Goal: Information Seeking & Learning: Check status

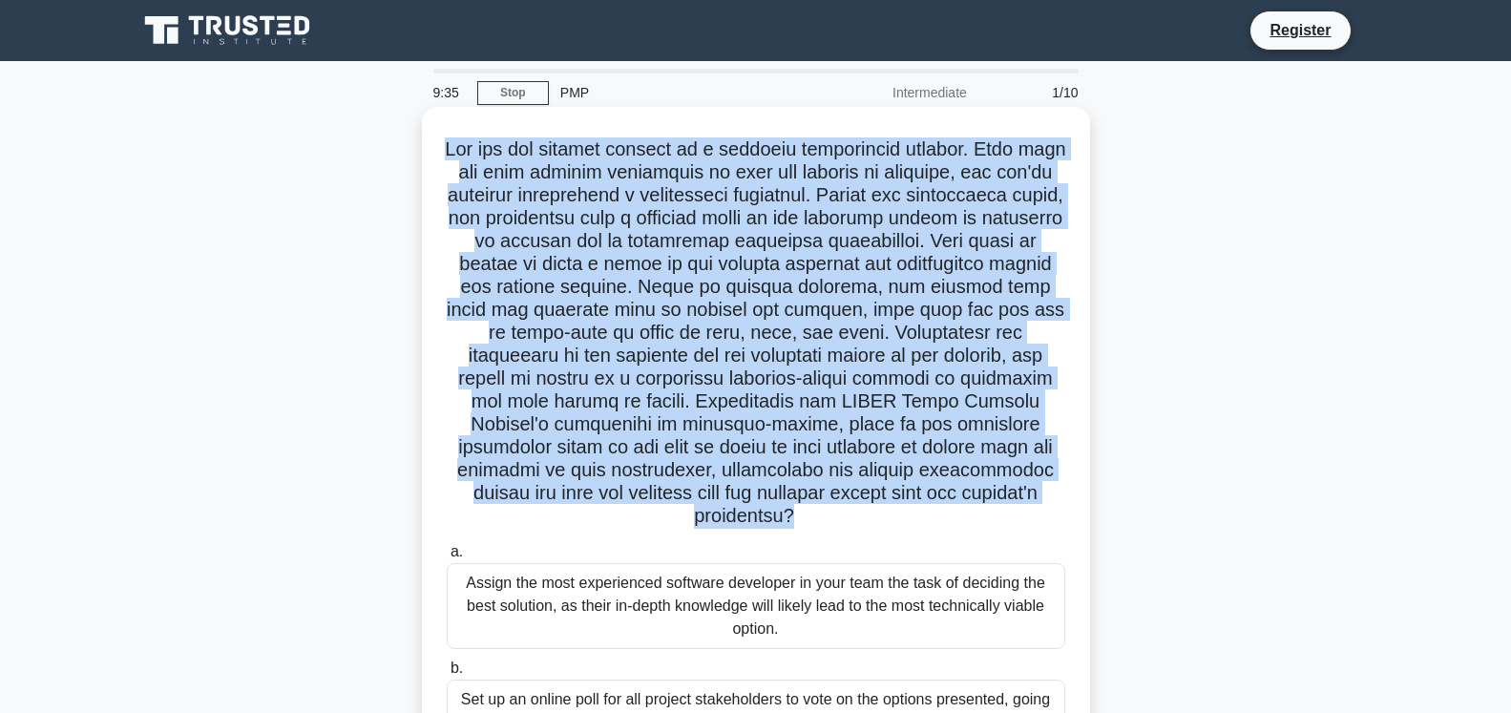
drag, startPoint x: 940, startPoint y: 500, endPoint x: 447, endPoint y: 152, distance: 604.2
click at [447, 152] on h5 ".spinner_0XTQ{transform-origin:center;animation:spinner_y6GP .75s linear infini…" at bounding box center [756, 332] width 622 height 391
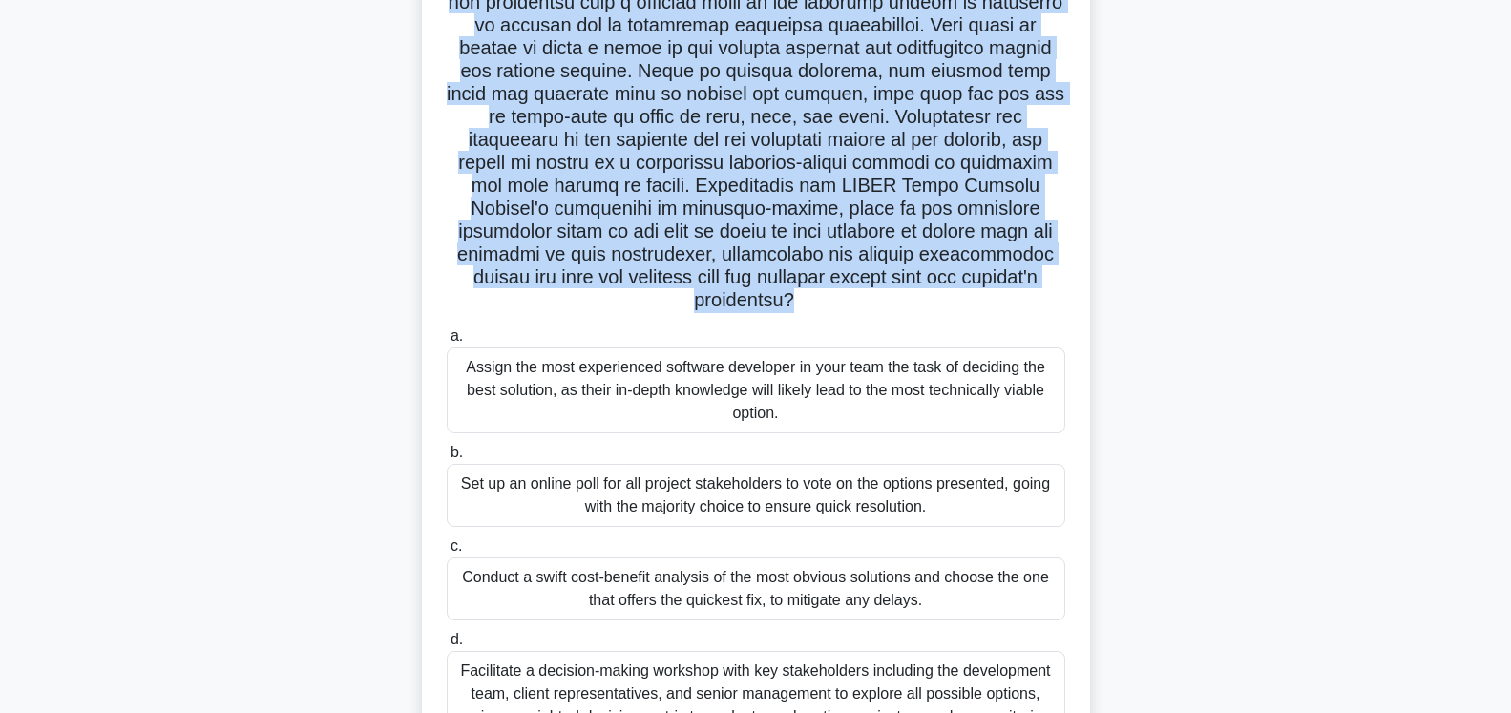
scroll to position [292, 0]
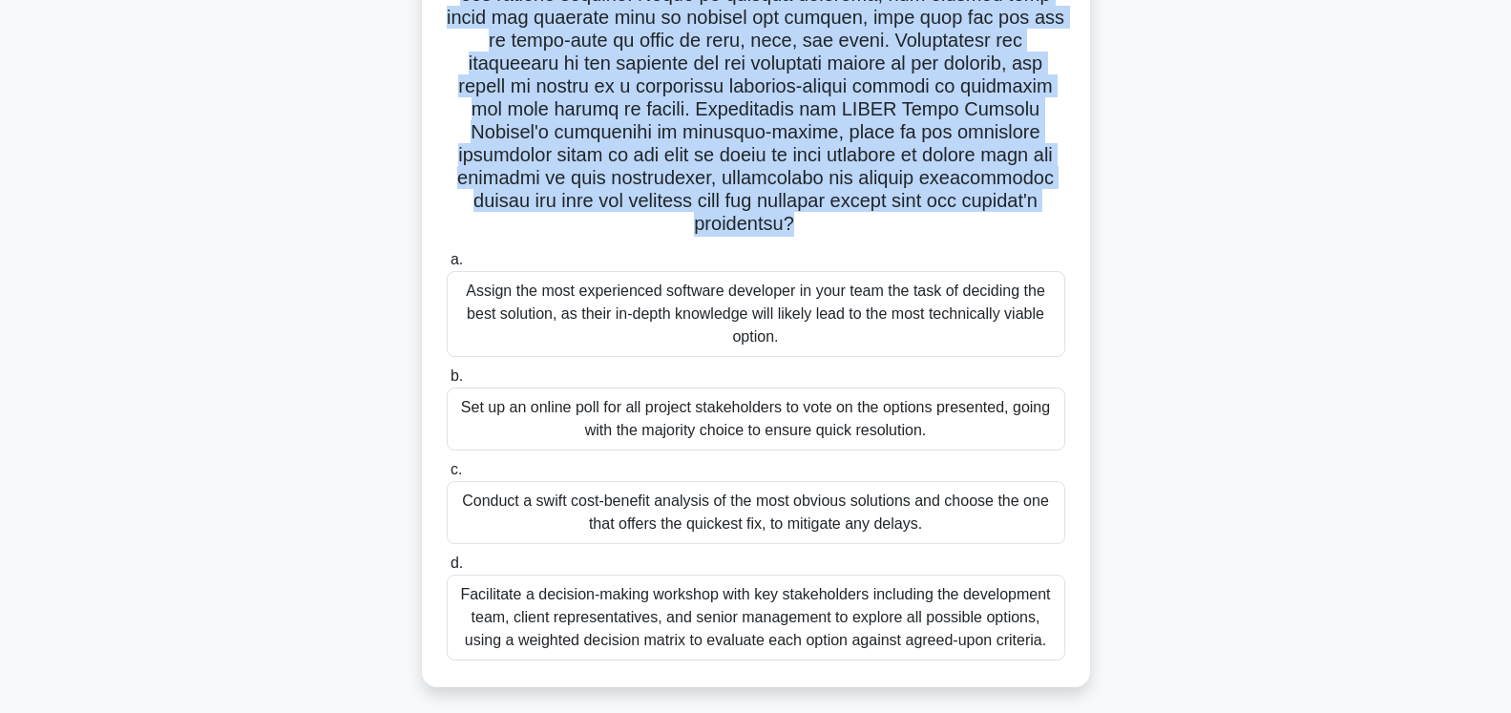
drag, startPoint x: 620, startPoint y: 292, endPoint x: 441, endPoint y: 273, distance: 179.5
click at [441, 273] on div "a. Assign the most experienced software developer in your team the task of deci…" at bounding box center [756, 302] width 642 height 109
drag, startPoint x: 705, startPoint y: 398, endPoint x: 423, endPoint y: 385, distance: 281.9
click at [423, 385] on div ".spinner_0XTQ{transform-origin:center;animation:spinner_y6GP .75s linear infini…" at bounding box center [756, 251] width 668 height 873
copy div "Set up an online poll for all project stakeholders to vote on the options prese…"
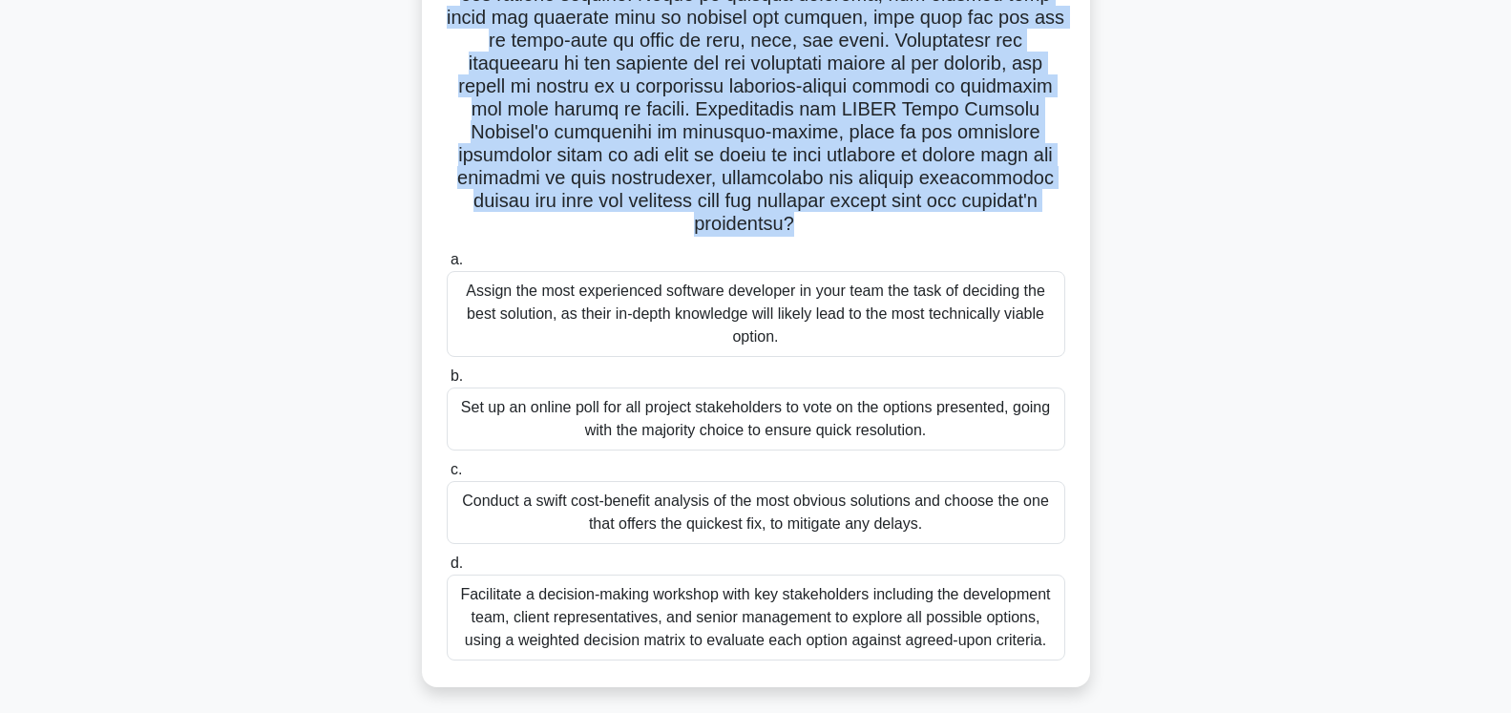
drag, startPoint x: 896, startPoint y: 505, endPoint x: 434, endPoint y: 483, distance: 462.6
click at [434, 483] on div ".spinner_0XTQ{transform-origin:center;animation:spinner_y6GP .75s linear infini…" at bounding box center [756, 250] width 653 height 857
copy div "Conduct a swift cost-benefit analysis of the most obvious solutions and choose …"
drag, startPoint x: 1020, startPoint y: 623, endPoint x: 456, endPoint y: 576, distance: 565.3
click at [456, 576] on div "Facilitate a decision-making workshop with key stakeholders including the devel…" at bounding box center [756, 618] width 619 height 86
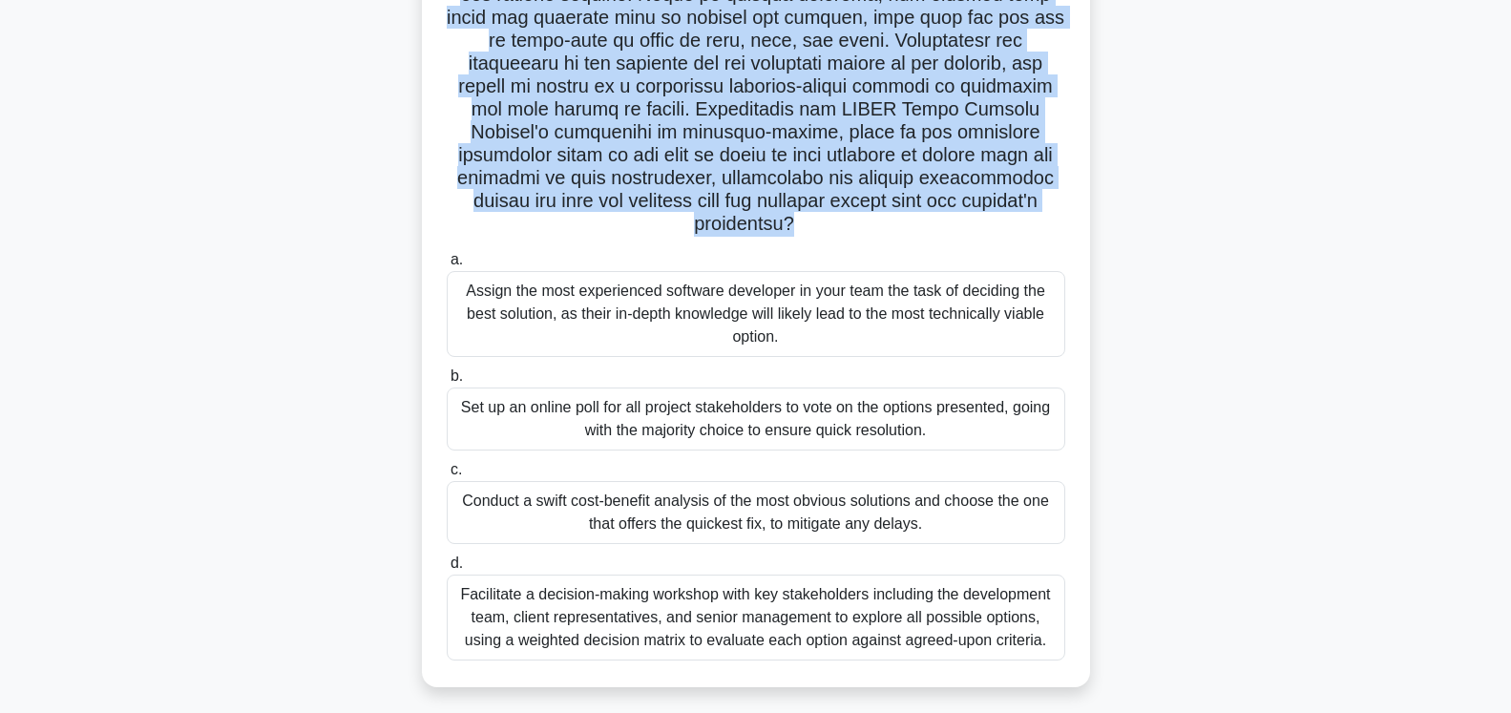
copy div "Facilitate a decision-making workshop with key stakeholders including the devel…"
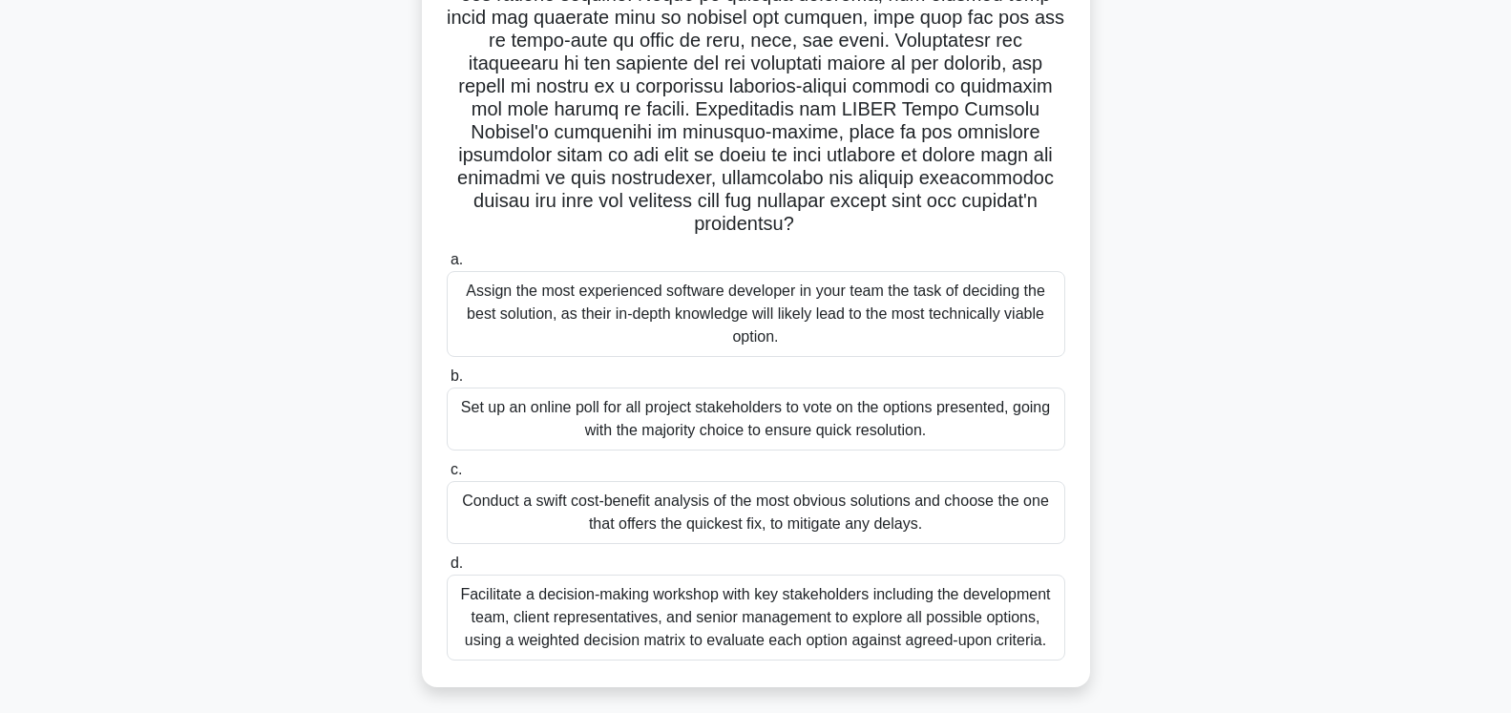
click at [737, 584] on div "Facilitate a decision-making workshop with key stakeholders including the devel…" at bounding box center [756, 618] width 619 height 86
click at [447, 570] on input "d. Facilitate a decision-making workshop with key stakeholders including the de…" at bounding box center [447, 564] width 0 height 12
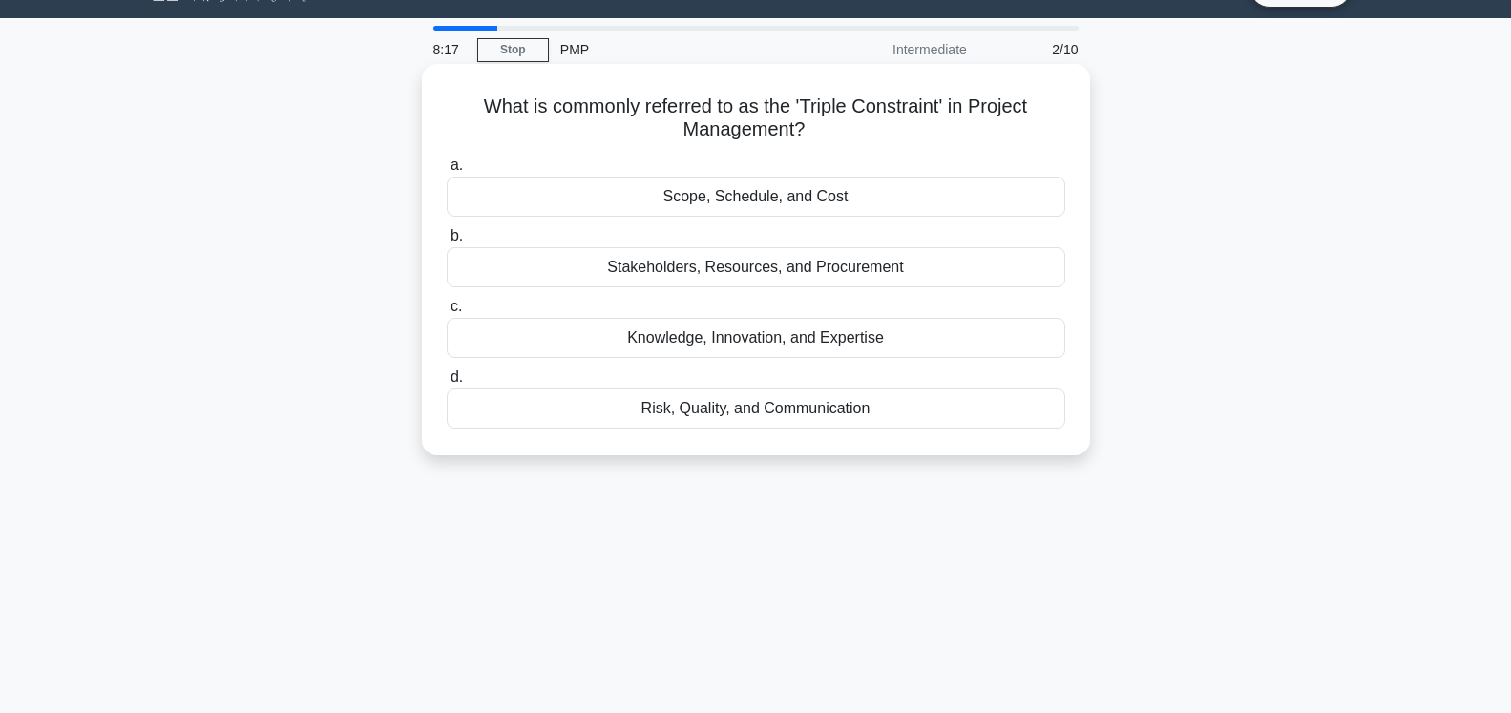
scroll to position [0, 0]
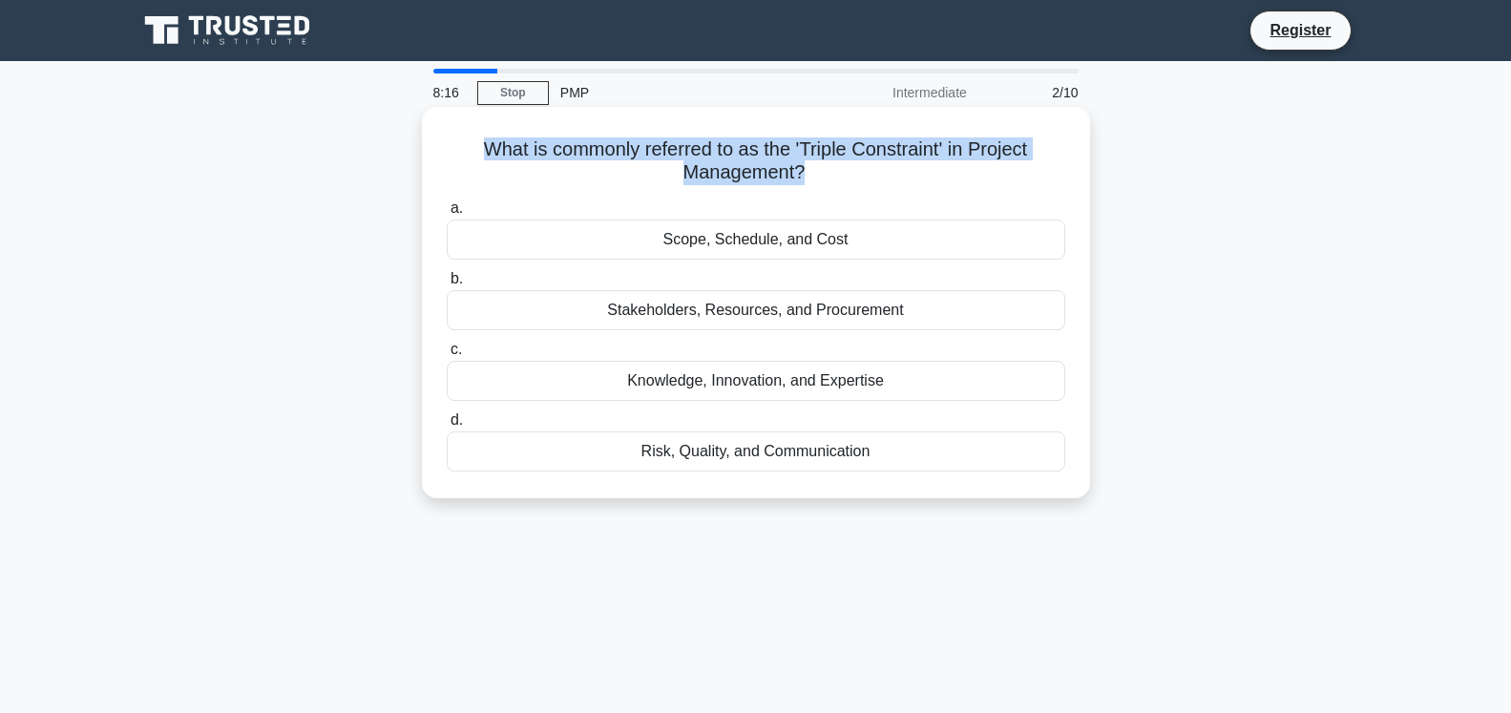
drag, startPoint x: 642, startPoint y: 179, endPoint x: 475, endPoint y: 148, distance: 169.1
click at [475, 148] on h5 "What is commonly referred to as the 'Triple Constraint' in Project Management? …" at bounding box center [756, 161] width 622 height 48
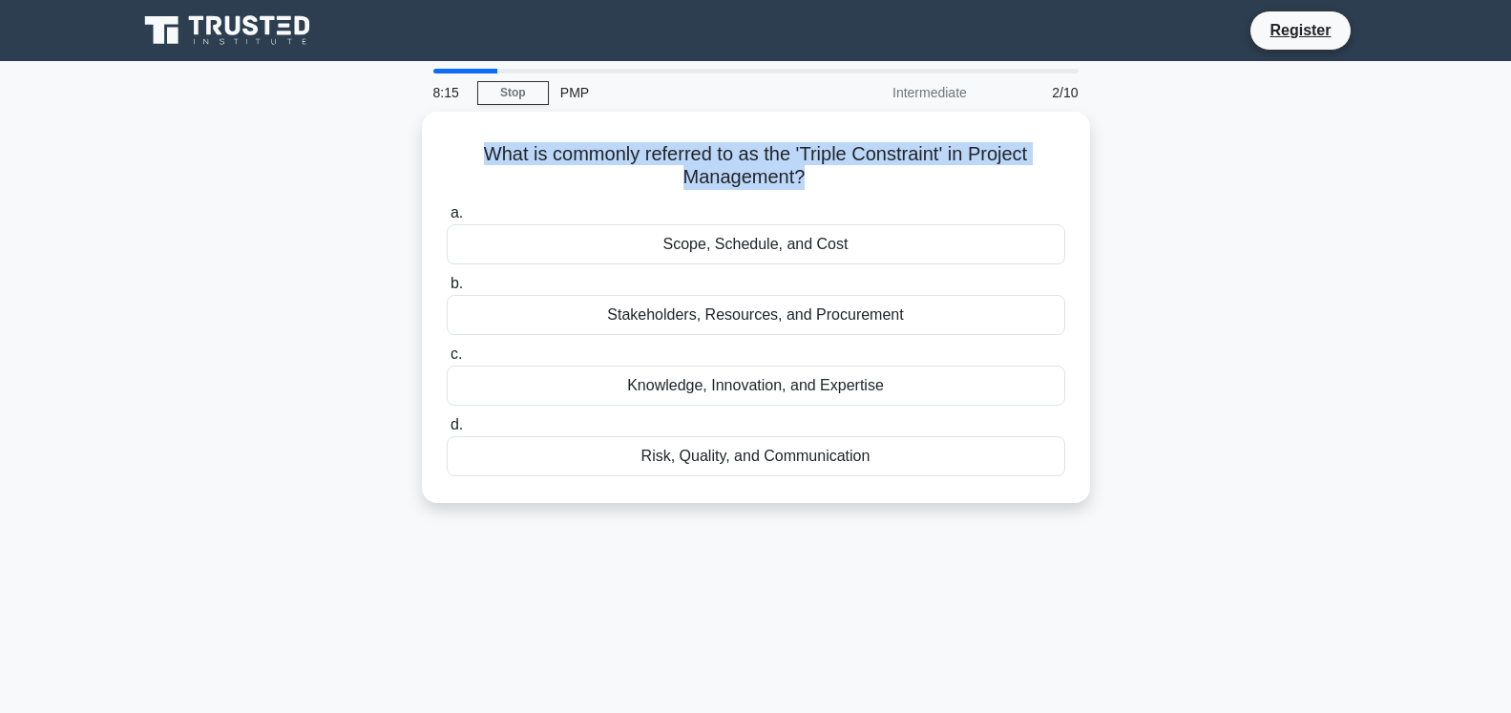
copy h5 "What is commonly referred to as the 'Triple Constraint' in Project Management? …"
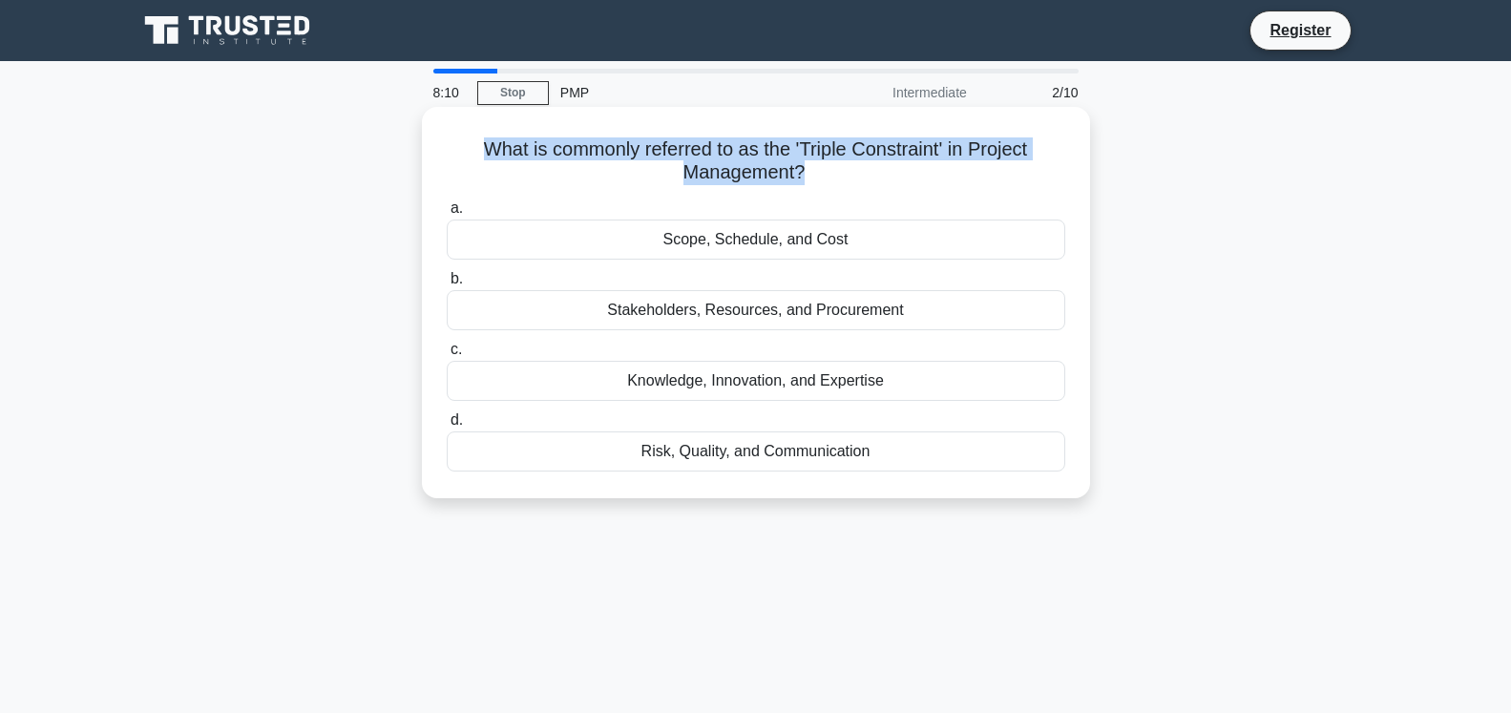
drag, startPoint x: 862, startPoint y: 242, endPoint x: 617, endPoint y: 242, distance: 245.3
click at [617, 242] on div "Scope, Schedule, and Cost" at bounding box center [756, 240] width 619 height 40
copy div "Scope, Schedule, and Cost"
drag, startPoint x: 727, startPoint y: 319, endPoint x: 579, endPoint y: 323, distance: 149.0
click at [579, 323] on div "Stakeholders, Resources, and Procurement" at bounding box center [756, 310] width 619 height 40
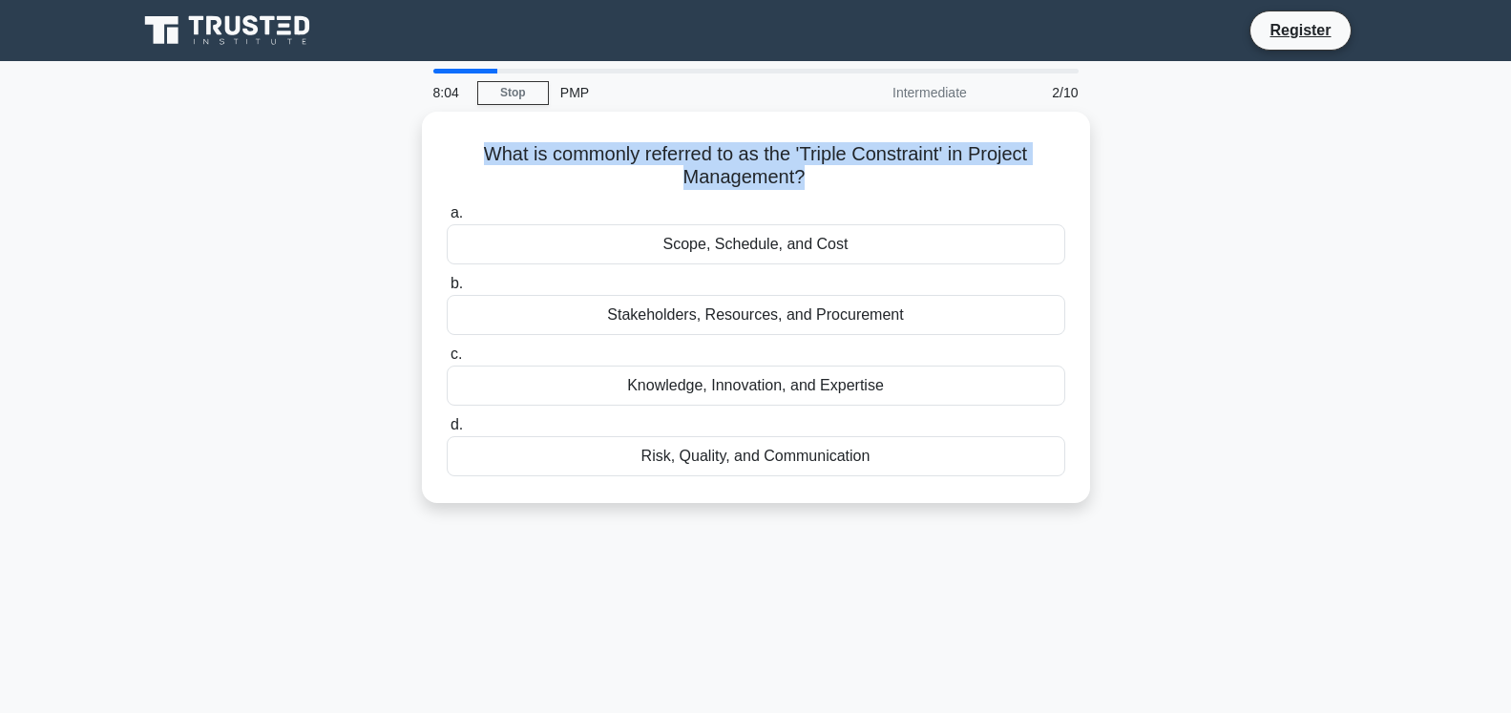
copy div "Stakeholders, Resources, and Procurement"
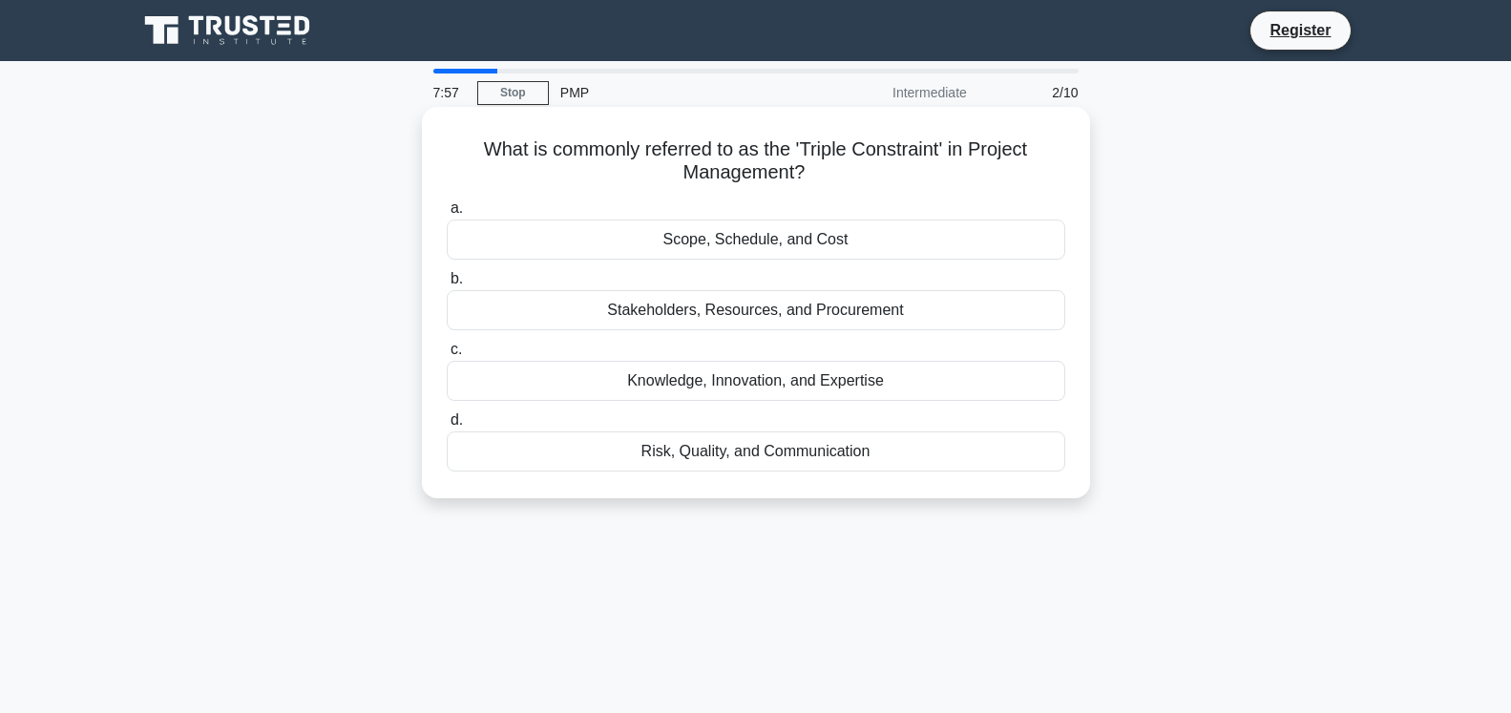
click at [792, 245] on div "Scope, Schedule, and Cost" at bounding box center [756, 240] width 619 height 40
click at [447, 215] on input "a. Scope, Schedule, and Cost" at bounding box center [447, 208] width 0 height 12
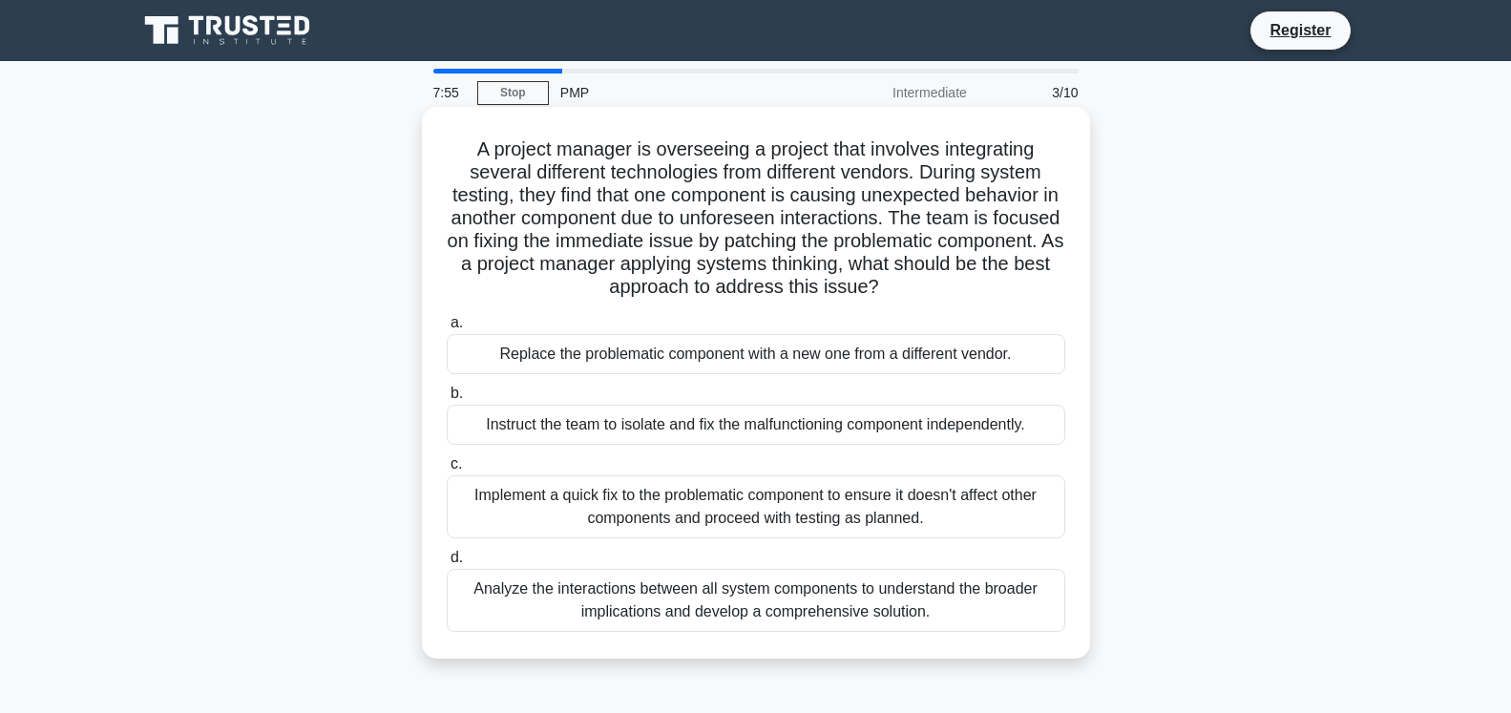
drag, startPoint x: 876, startPoint y: 286, endPoint x: 449, endPoint y: 157, distance: 447.0
click at [449, 157] on h5 "A project manager is overseeing a project that involves integrating several dif…" at bounding box center [756, 218] width 622 height 162
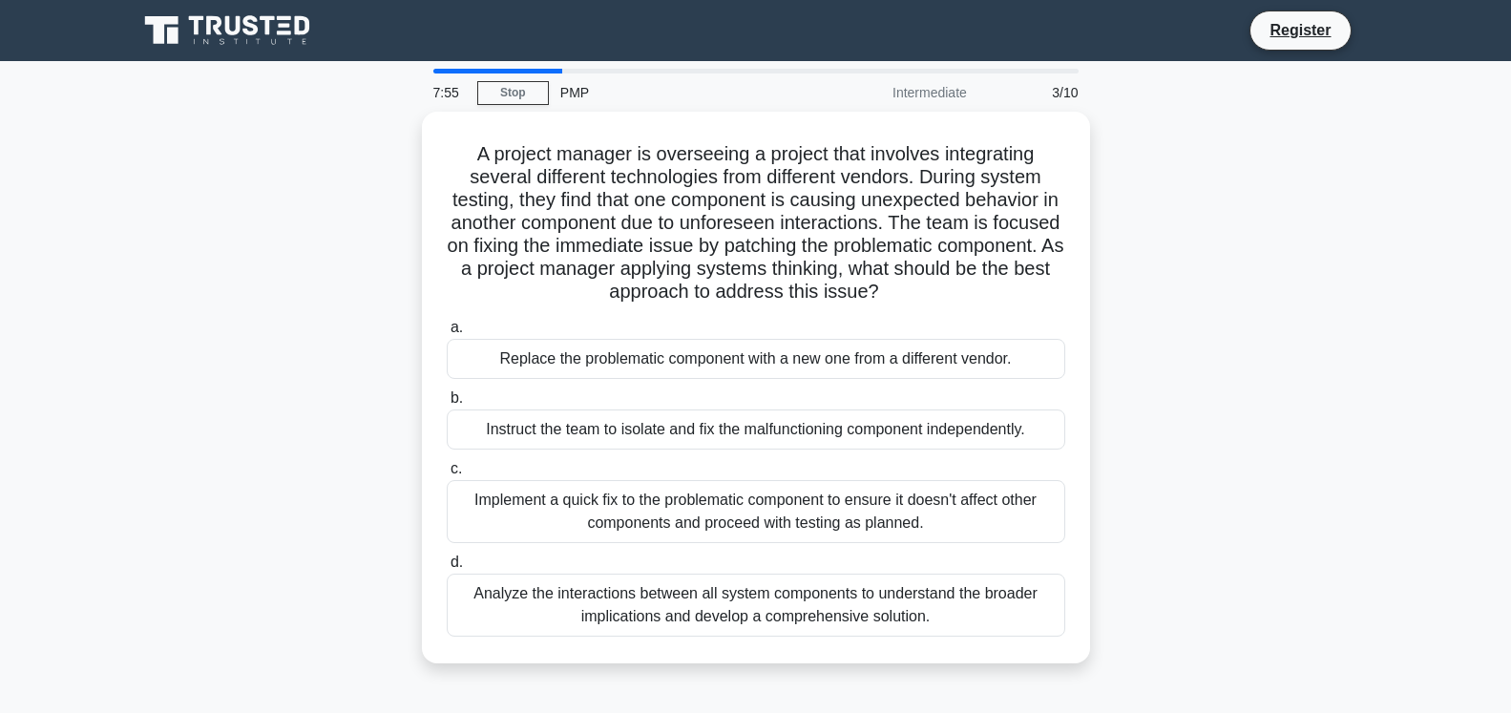
copy h5 "A project manager is overseeing a project that involves integrating several dif…"
drag, startPoint x: 991, startPoint y: 358, endPoint x: 384, endPoint y: 375, distance: 607.4
click at [384, 375] on div "A project manager is overseeing a project that involves integrating several dif…" at bounding box center [756, 399] width 1260 height 575
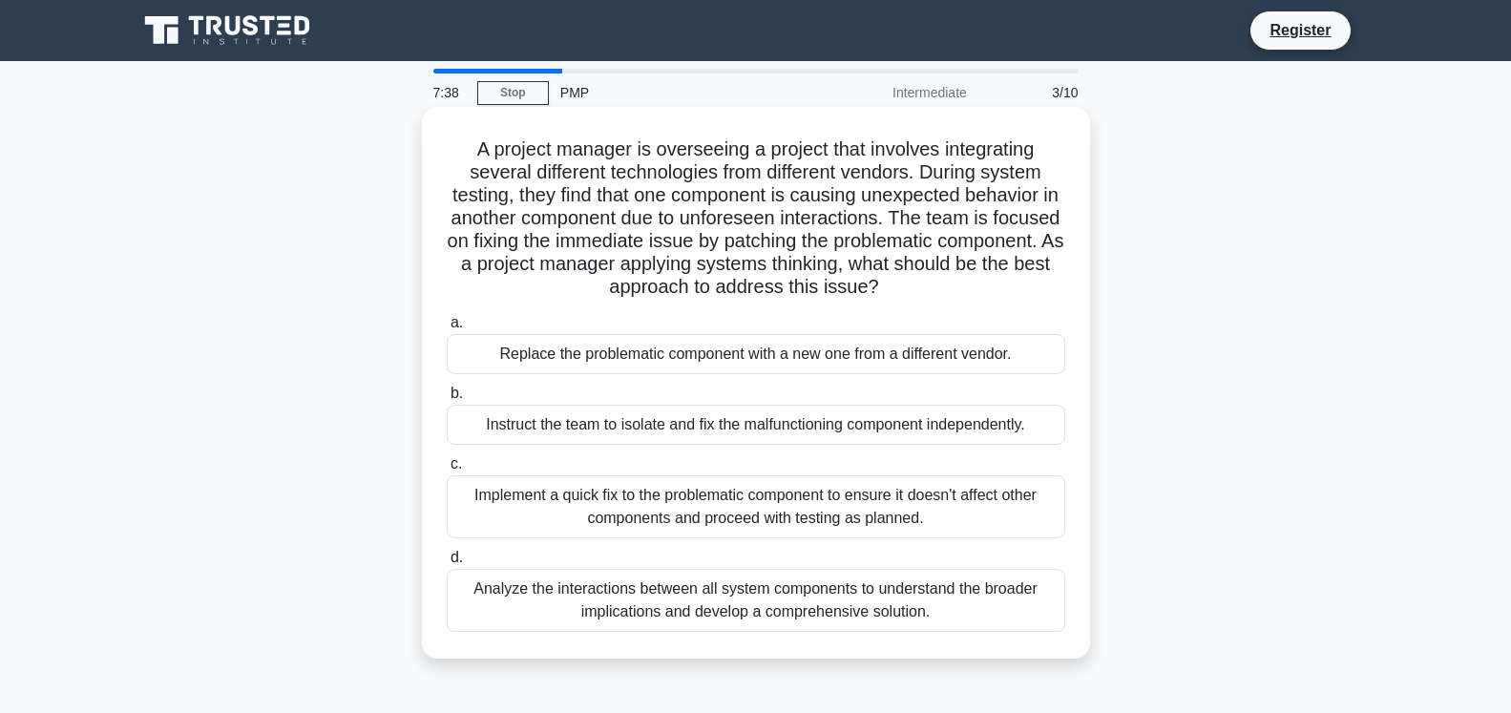
copy div "Replace the problematic component with a new one from a different vendor."
drag, startPoint x: 673, startPoint y: 431, endPoint x: 444, endPoint y: 448, distance: 229.7
click at [444, 448] on div "a. Replace the problematic component with a new one from a different vendor. b.…" at bounding box center [756, 471] width 642 height 328
copy div "Instruct the team to isolate and fix the malfunctioning component independently."
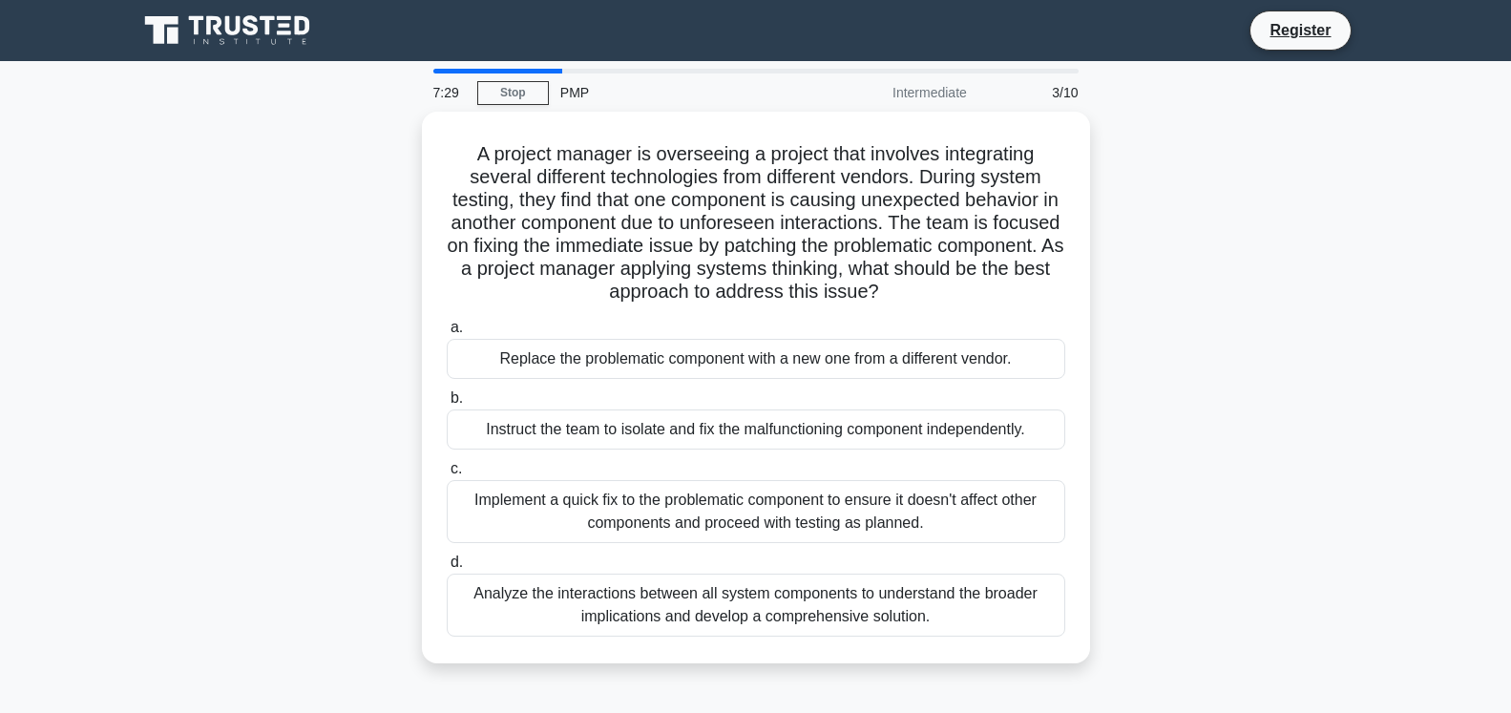
drag, startPoint x: 927, startPoint y: 522, endPoint x: 410, endPoint y: 494, distance: 518.2
click at [410, 494] on div "A project manager is overseeing a project that involves integrating several dif…" at bounding box center [756, 399] width 1260 height 575
copy div "Implement a quick fix to the problematic component to ensure it doesn't affect …"
drag, startPoint x: 937, startPoint y: 615, endPoint x: 420, endPoint y: 596, distance: 516.8
click at [420, 596] on div "A project manager is overseeing a project that involves integrating several dif…" at bounding box center [756, 399] width 1260 height 575
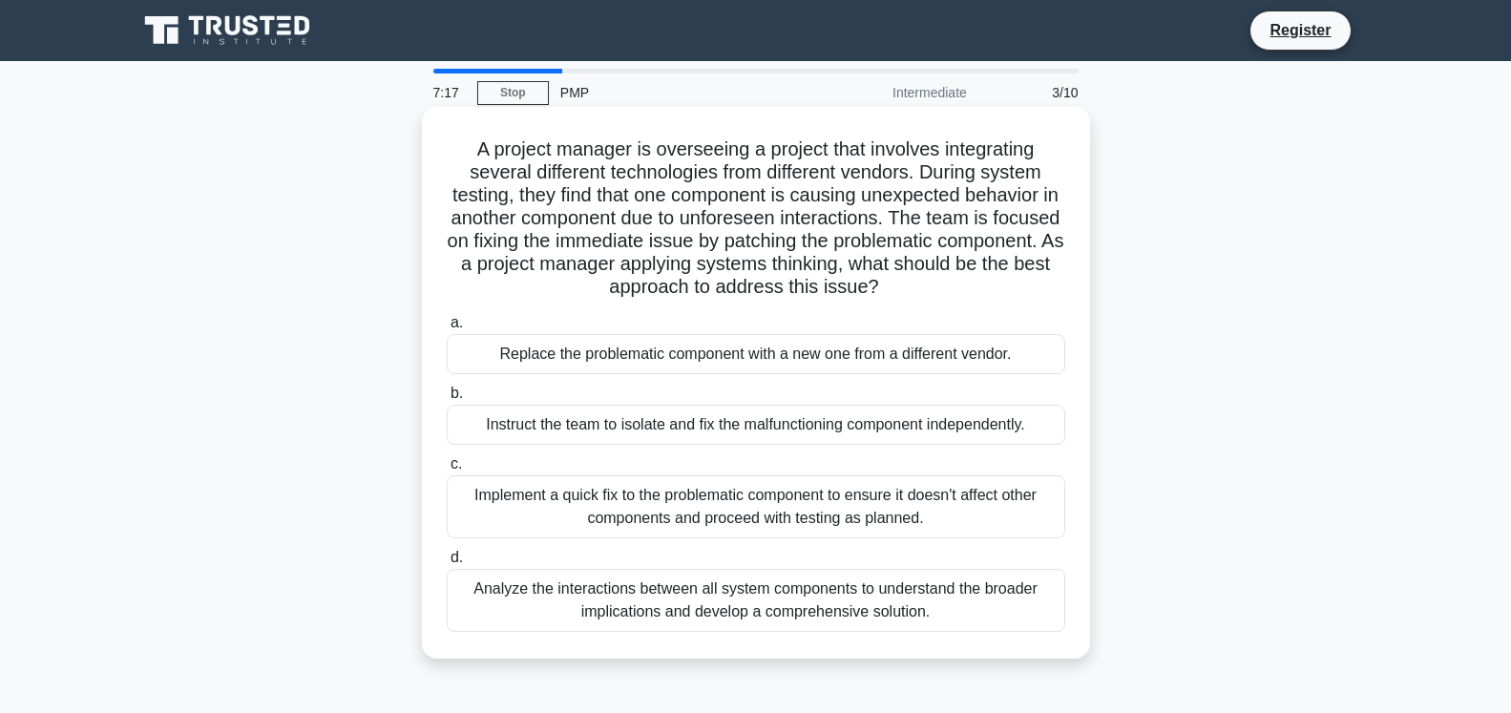
click at [814, 585] on div "Analyze the interactions between all system components to understand the broade…" at bounding box center [756, 600] width 619 height 63
click at [447, 564] on input "d. Analyze the interactions between all system components to understand the bro…" at bounding box center [447, 558] width 0 height 12
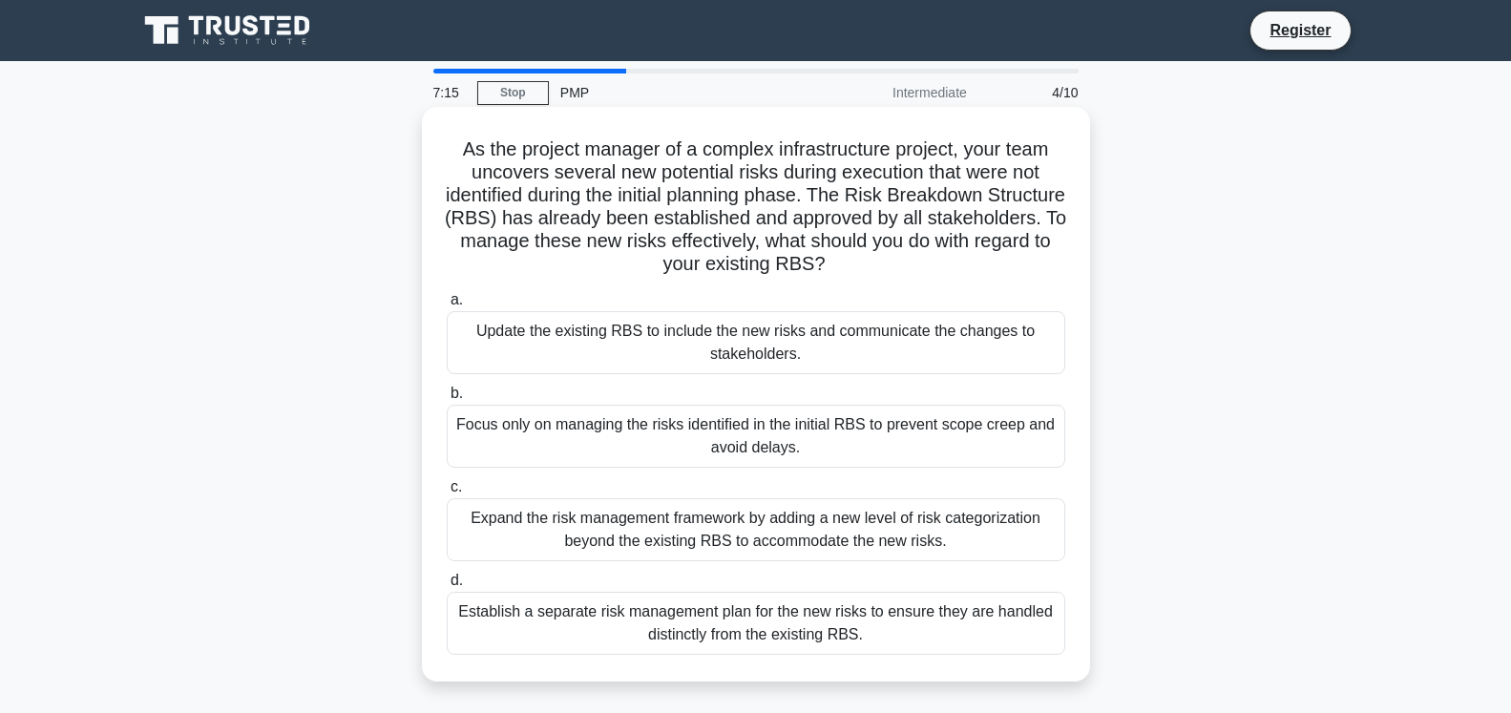
drag, startPoint x: 646, startPoint y: 227, endPoint x: 447, endPoint y: 149, distance: 214.3
click at [447, 149] on h5 "As the project manager of a complex infrastructure project, your team uncovers …" at bounding box center [756, 206] width 622 height 139
drag, startPoint x: 813, startPoint y: 358, endPoint x: 463, endPoint y: 331, distance: 351.4
click at [463, 331] on div "Update the existing RBS to include the new risks and communicate the changes to…" at bounding box center [756, 342] width 619 height 63
drag, startPoint x: 743, startPoint y: 456, endPoint x: 443, endPoint y: 426, distance: 301.3
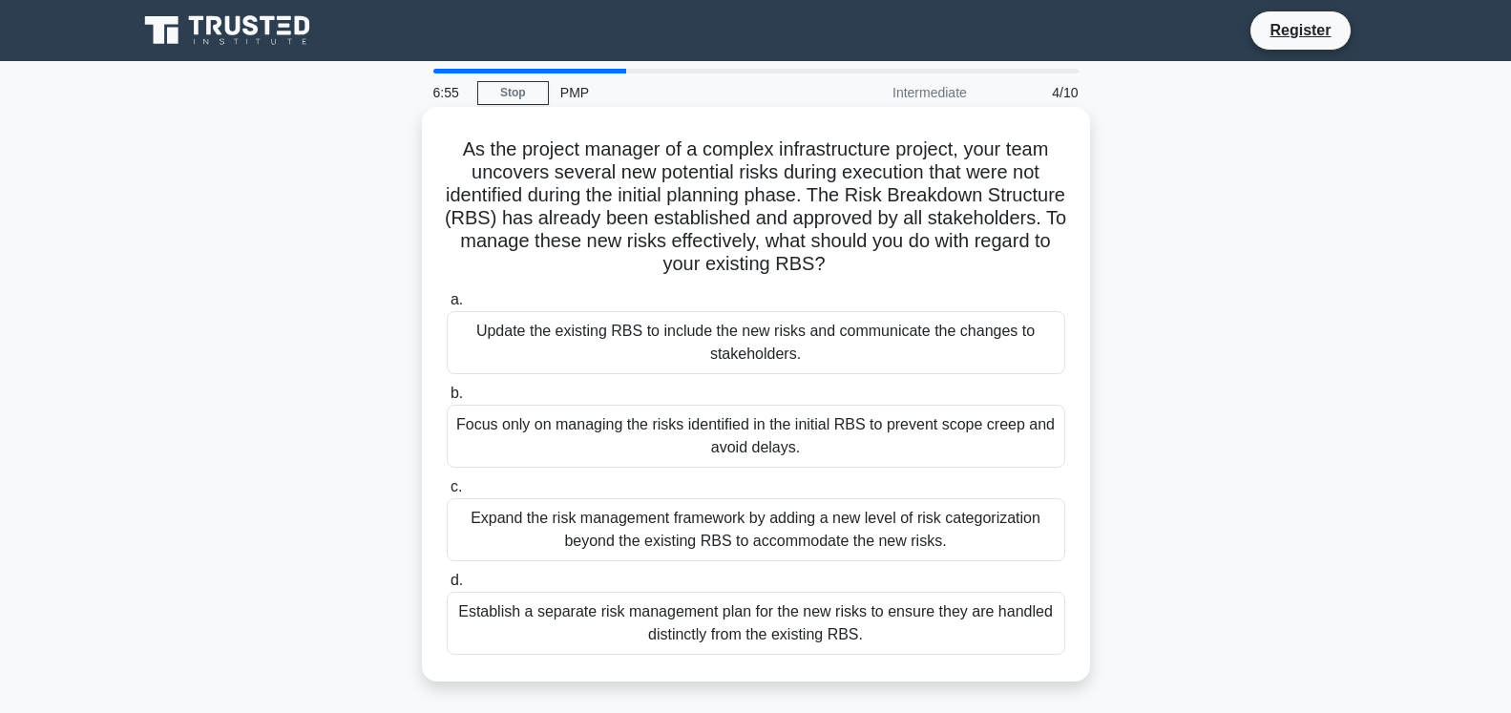
click at [443, 426] on div "b. Focus only on managing the risks identified in the initial RBS to prevent sc…" at bounding box center [756, 425] width 642 height 86
drag, startPoint x: 948, startPoint y: 545, endPoint x: 455, endPoint y: 522, distance: 493.1
click at [455, 522] on div "Expand the risk management framework by adding a new level of risk categorizati…" at bounding box center [756, 529] width 619 height 63
drag, startPoint x: 800, startPoint y: 639, endPoint x: 455, endPoint y: 611, distance: 345.7
click at [455, 611] on div "Establish a separate risk management plan for the new risks to ensure they are …" at bounding box center [756, 623] width 619 height 63
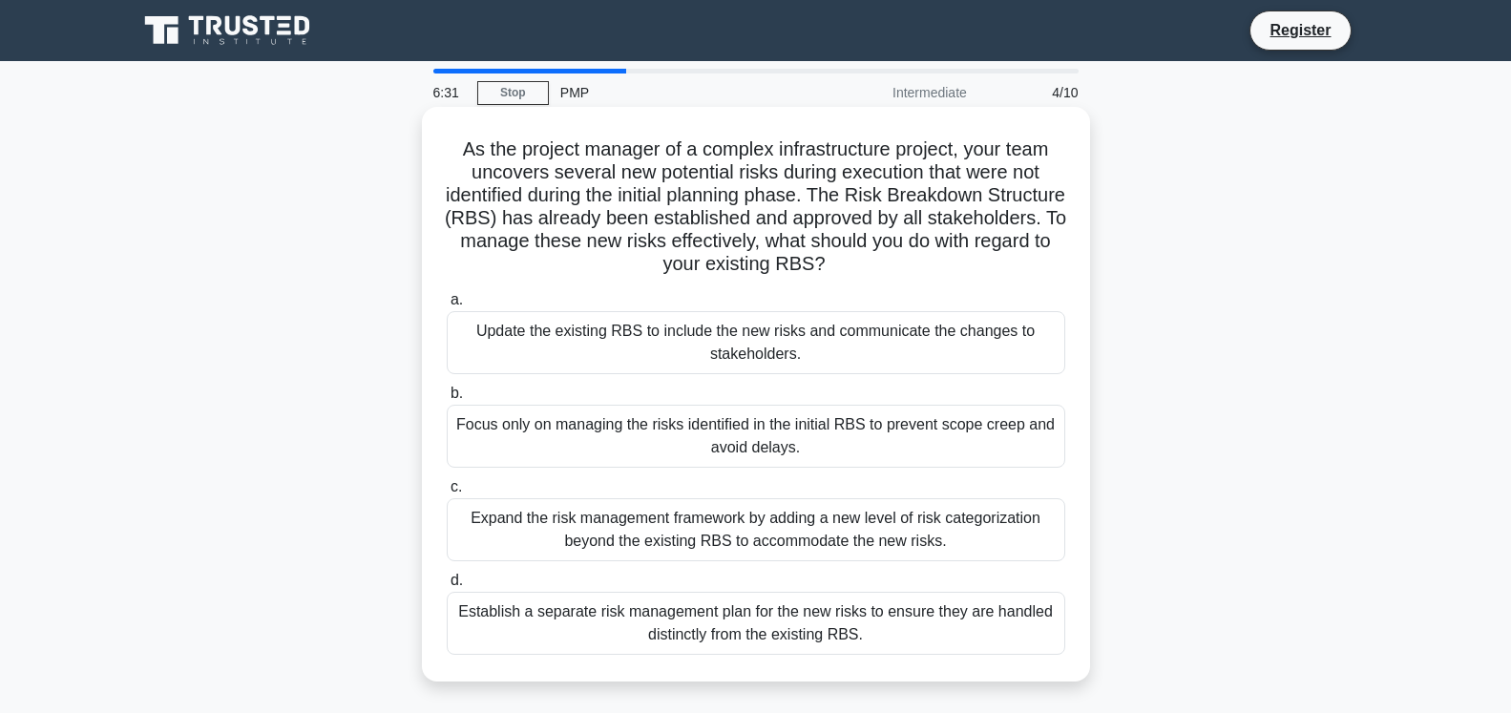
click at [764, 349] on div "Update the existing RBS to include the new risks and communicate the changes to…" at bounding box center [756, 342] width 619 height 63
click at [447, 306] on input "a. Update the existing RBS to include the new risks and communicate the changes…" at bounding box center [447, 300] width 0 height 12
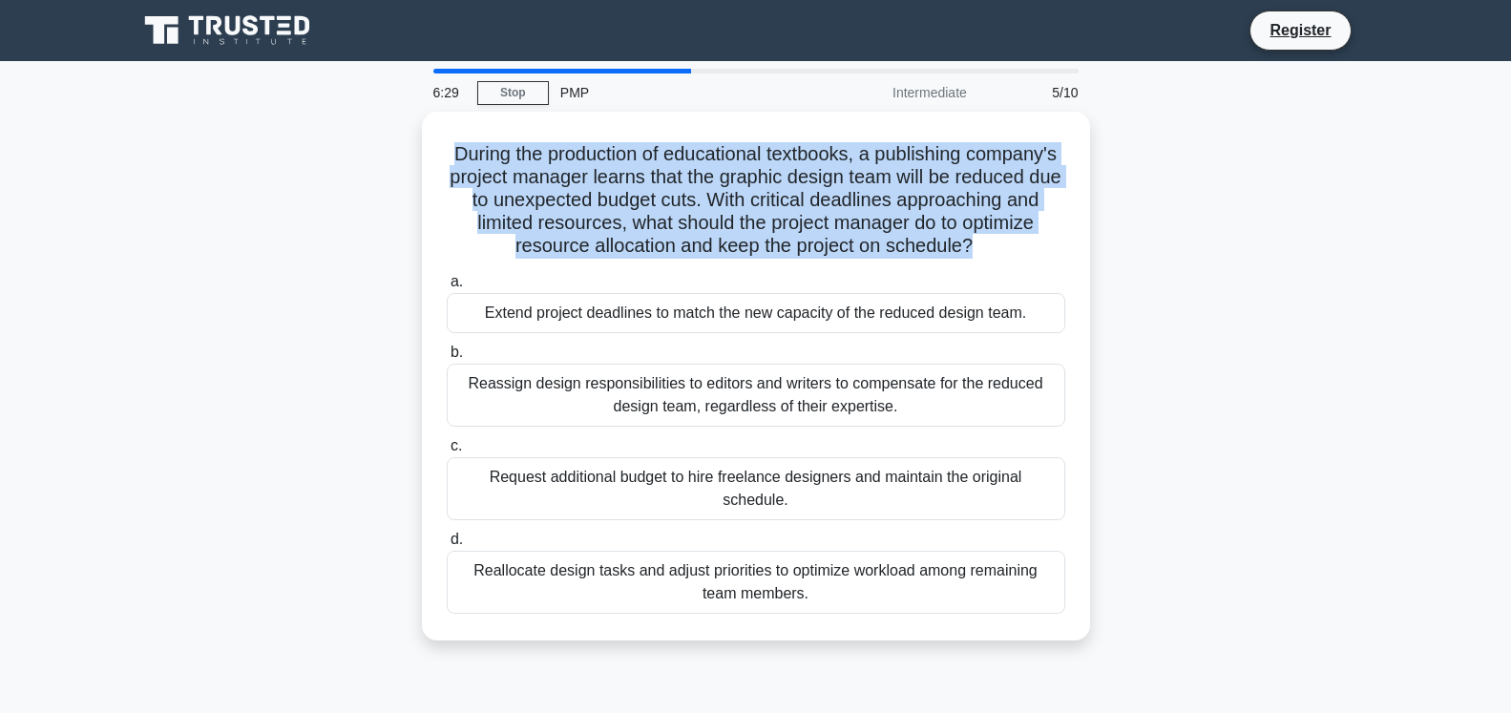
drag, startPoint x: 906, startPoint y: 251, endPoint x: 415, endPoint y: 159, distance: 499.2
click at [415, 159] on div "During the production of educational textbooks, a publishing company's project …" at bounding box center [756, 388] width 1260 height 552
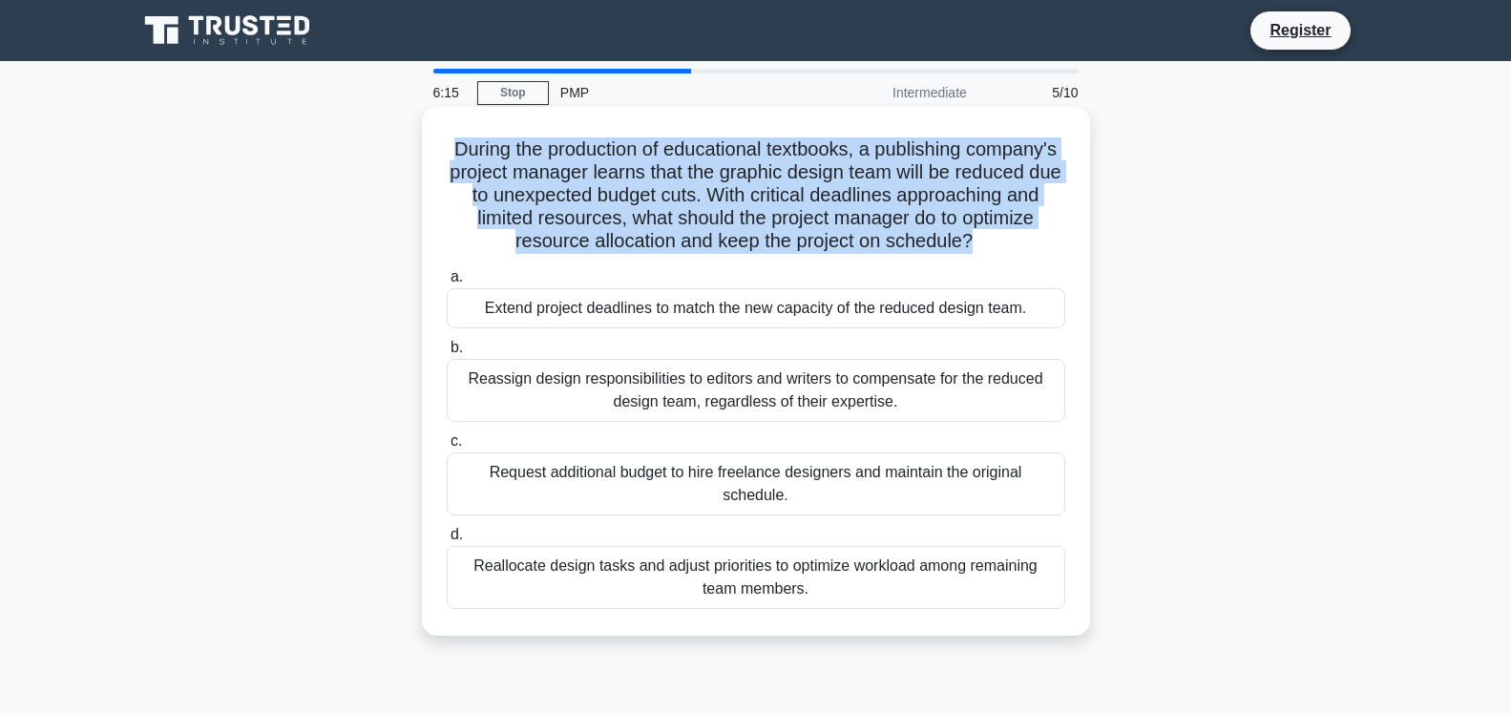
drag, startPoint x: 1028, startPoint y: 316, endPoint x: 423, endPoint y: 316, distance: 605.2
click at [423, 316] on div "During the production of educational textbooks, a publishing company's project …" at bounding box center [756, 371] width 668 height 529
drag, startPoint x: 845, startPoint y: 410, endPoint x: 443, endPoint y: 381, distance: 403.0
click at [443, 381] on div "b. Reassign design responsibilities to editors and writers to compensate for th…" at bounding box center [756, 379] width 642 height 86
drag, startPoint x: 1059, startPoint y: 472, endPoint x: 452, endPoint y: 480, distance: 606.3
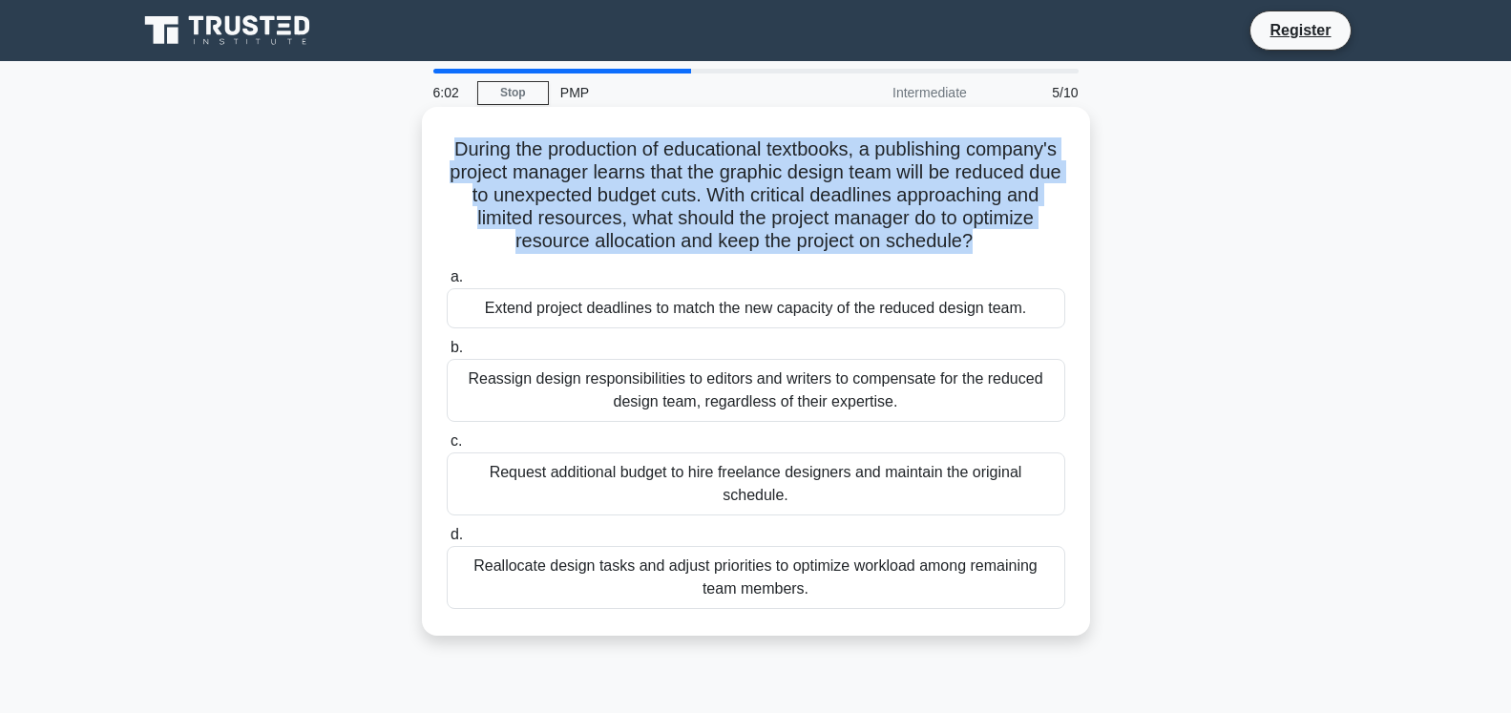
click at [452, 480] on div "Request additional budget to hire freelance designers and maintain the original…" at bounding box center [756, 483] width 619 height 63
drag, startPoint x: 818, startPoint y: 571, endPoint x: 423, endPoint y: 543, distance: 396.2
click at [423, 543] on div "During the production of educational textbooks, a publishing company's project …" at bounding box center [756, 371] width 668 height 529
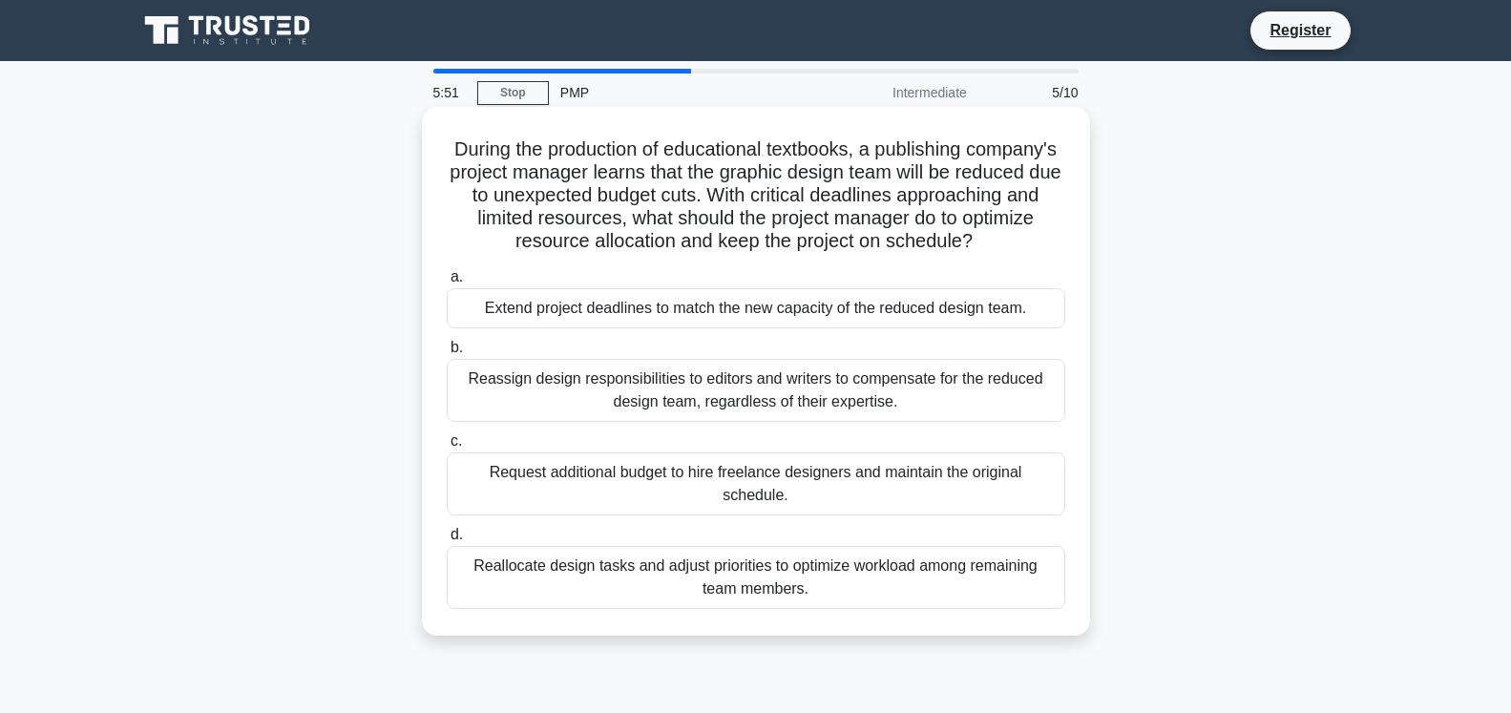
click at [821, 558] on div "Reallocate design tasks and adjust priorities to optimize workload among remain…" at bounding box center [756, 577] width 619 height 63
click at [447, 541] on input "d. Reallocate design tasks and adjust priorities to optimize workload among rem…" at bounding box center [447, 535] width 0 height 12
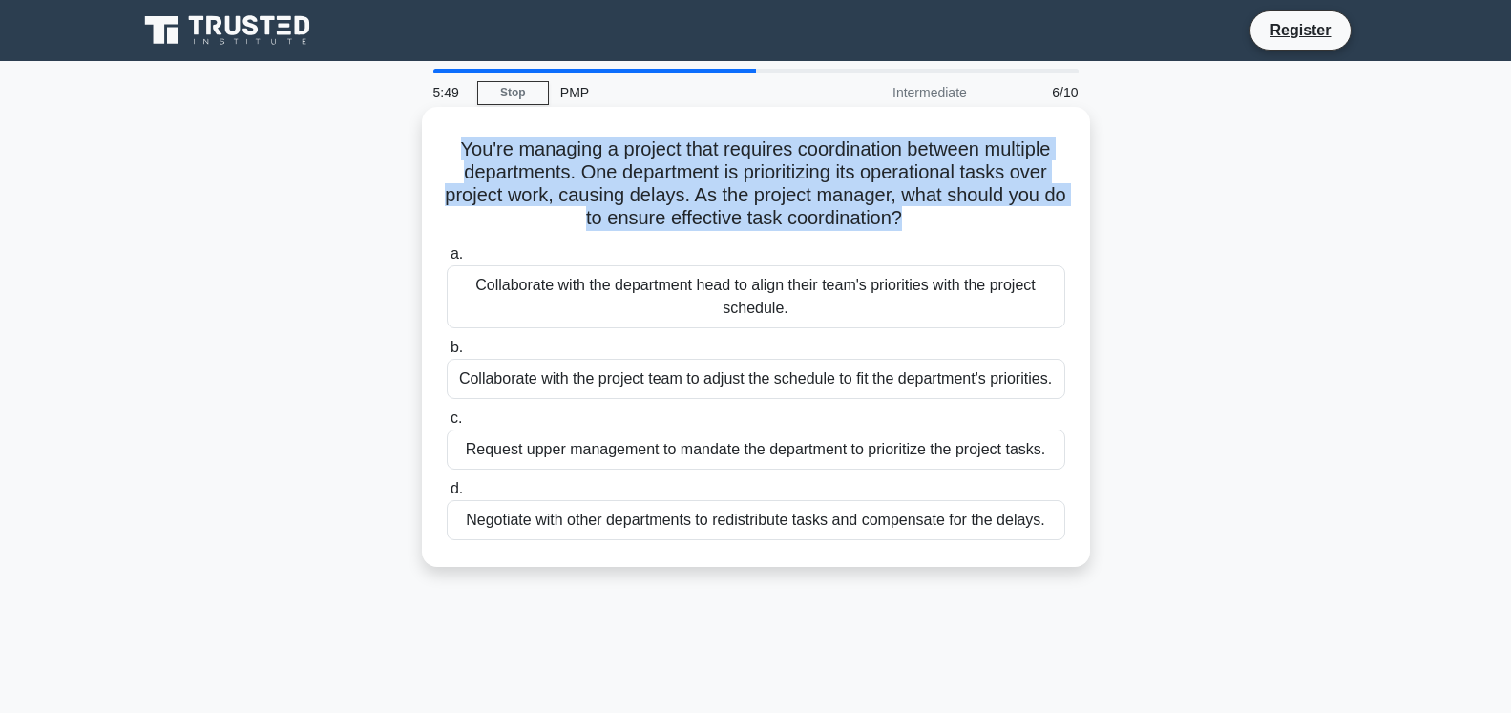
drag, startPoint x: 878, startPoint y: 229, endPoint x: 426, endPoint y: 153, distance: 458.9
click at [426, 153] on div "You're managing a project that requires coordination between multiple departmen…" at bounding box center [756, 337] width 668 height 460
drag, startPoint x: 810, startPoint y: 319, endPoint x: 441, endPoint y: 280, distance: 370.6
click at [441, 280] on div "a. Collaborate with the department head to align their team's priorities with t…" at bounding box center [756, 285] width 642 height 86
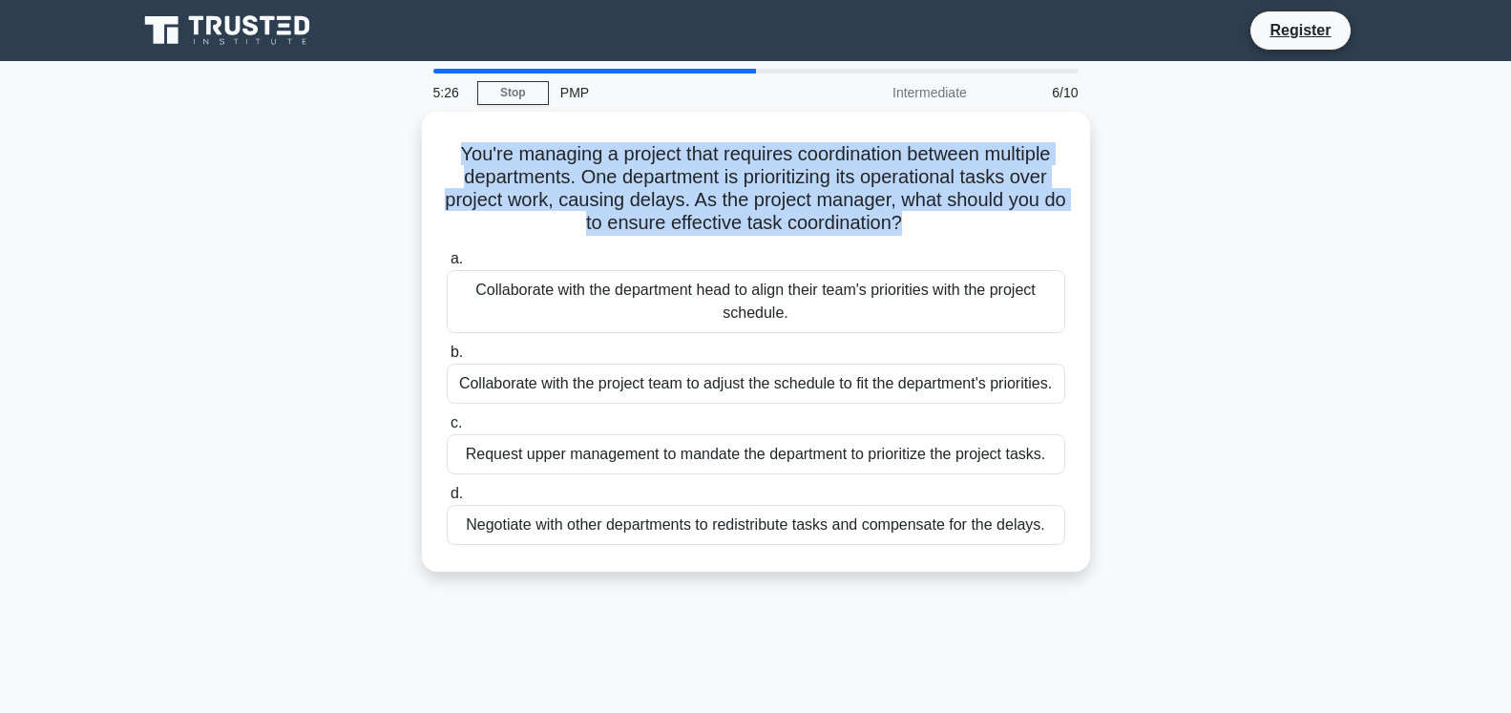
drag, startPoint x: 1058, startPoint y: 383, endPoint x: 377, endPoint y: 394, distance: 680.8
click at [377, 394] on div "You're managing a project that requires coordination between multiple departmen…" at bounding box center [756, 353] width 1260 height 483
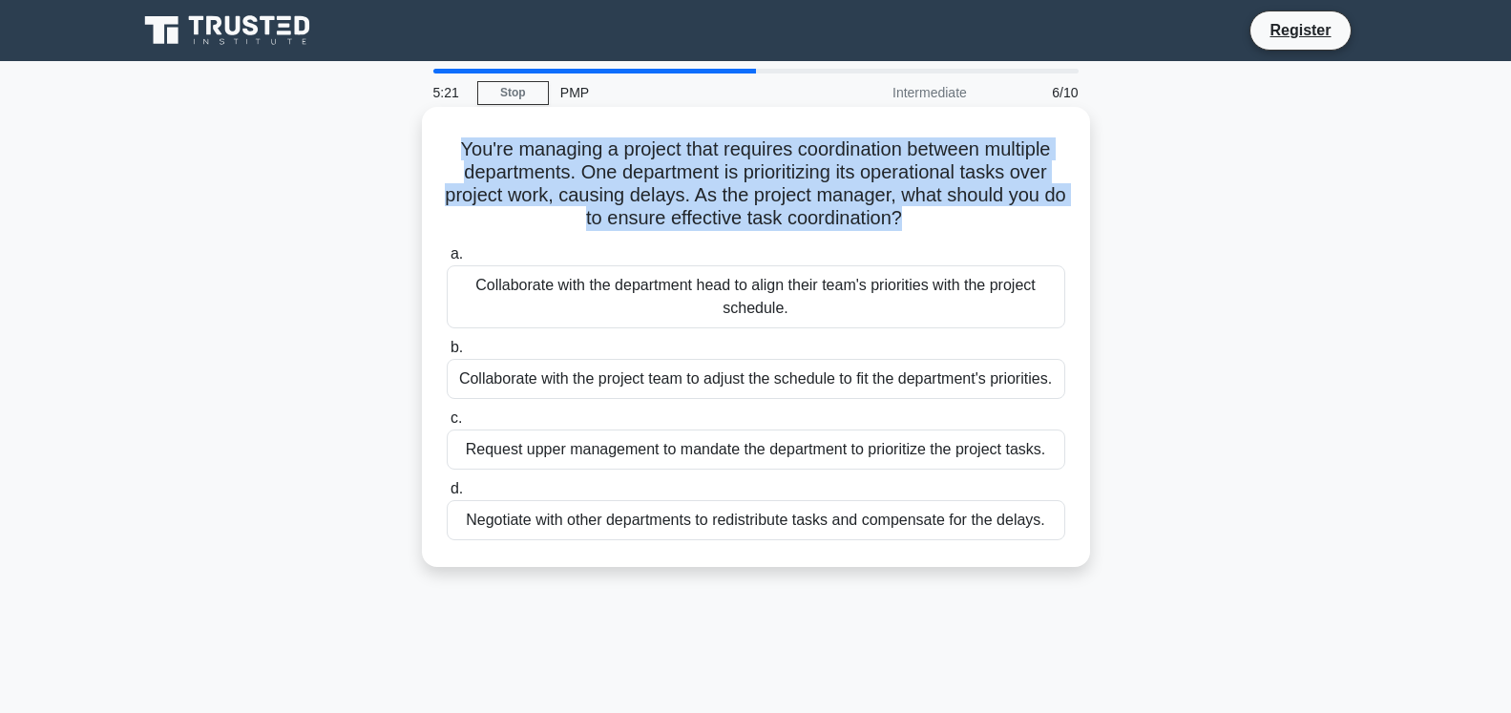
drag, startPoint x: 1048, startPoint y: 452, endPoint x: 435, endPoint y: 468, distance: 613.1
click at [435, 468] on div "c. Request upper management to mandate the department to prioritize the project…" at bounding box center [756, 438] width 642 height 63
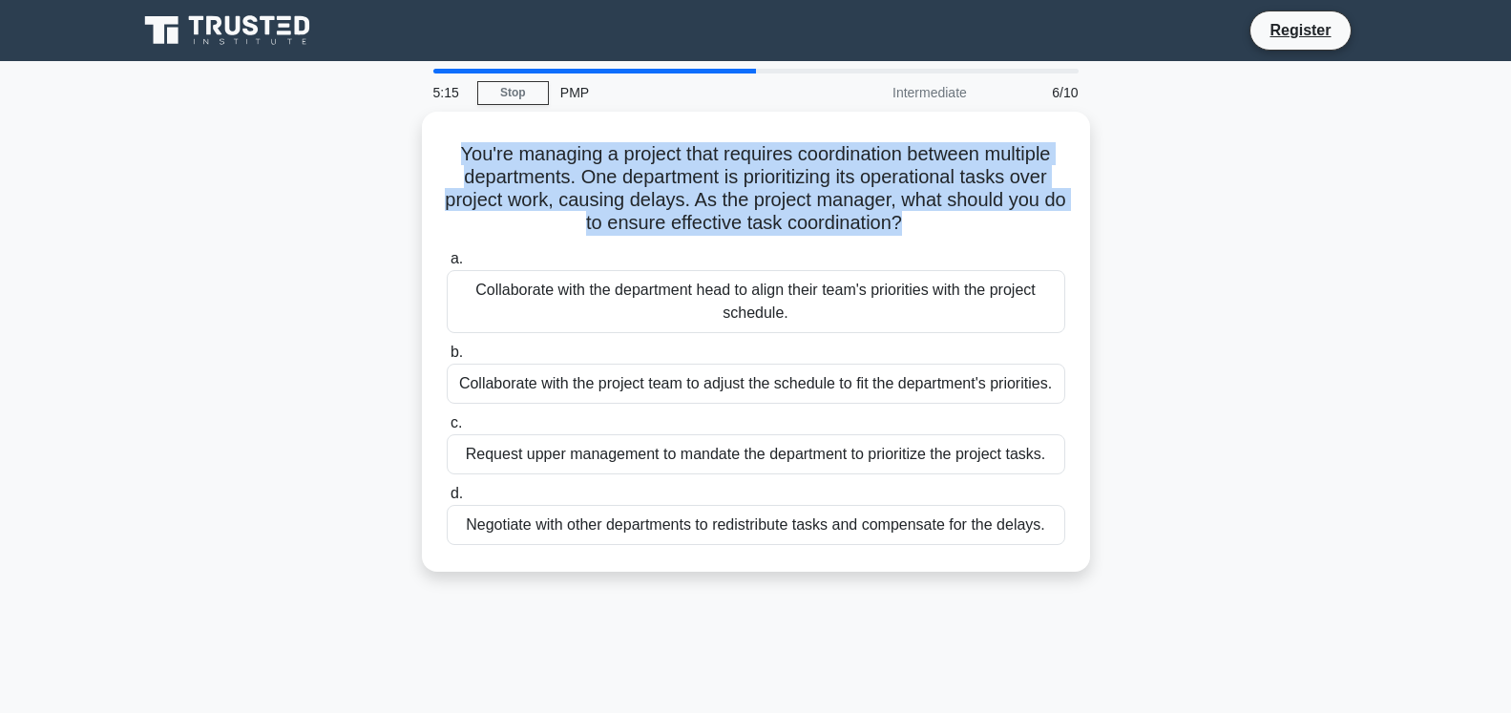
drag, startPoint x: 1042, startPoint y: 524, endPoint x: 393, endPoint y: 532, distance: 649.2
click at [393, 532] on div "You're managing a project that requires coordination between multiple departmen…" at bounding box center [756, 353] width 1260 height 483
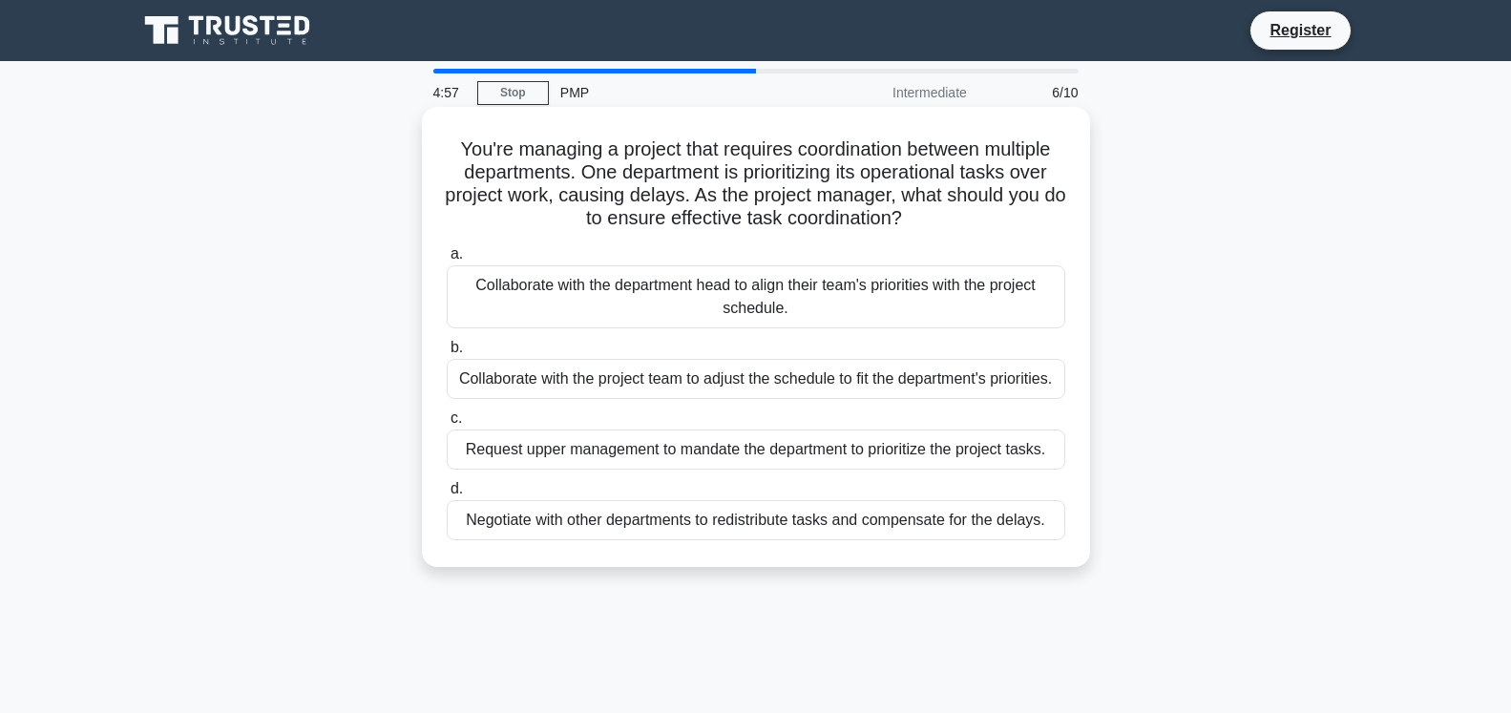
click at [776, 308] on div "Collaborate with the department head to align their team's priorities with the …" at bounding box center [756, 296] width 619 height 63
click at [447, 261] on input "a. Collaborate with the department head to align their team's priorities with t…" at bounding box center [447, 254] width 0 height 12
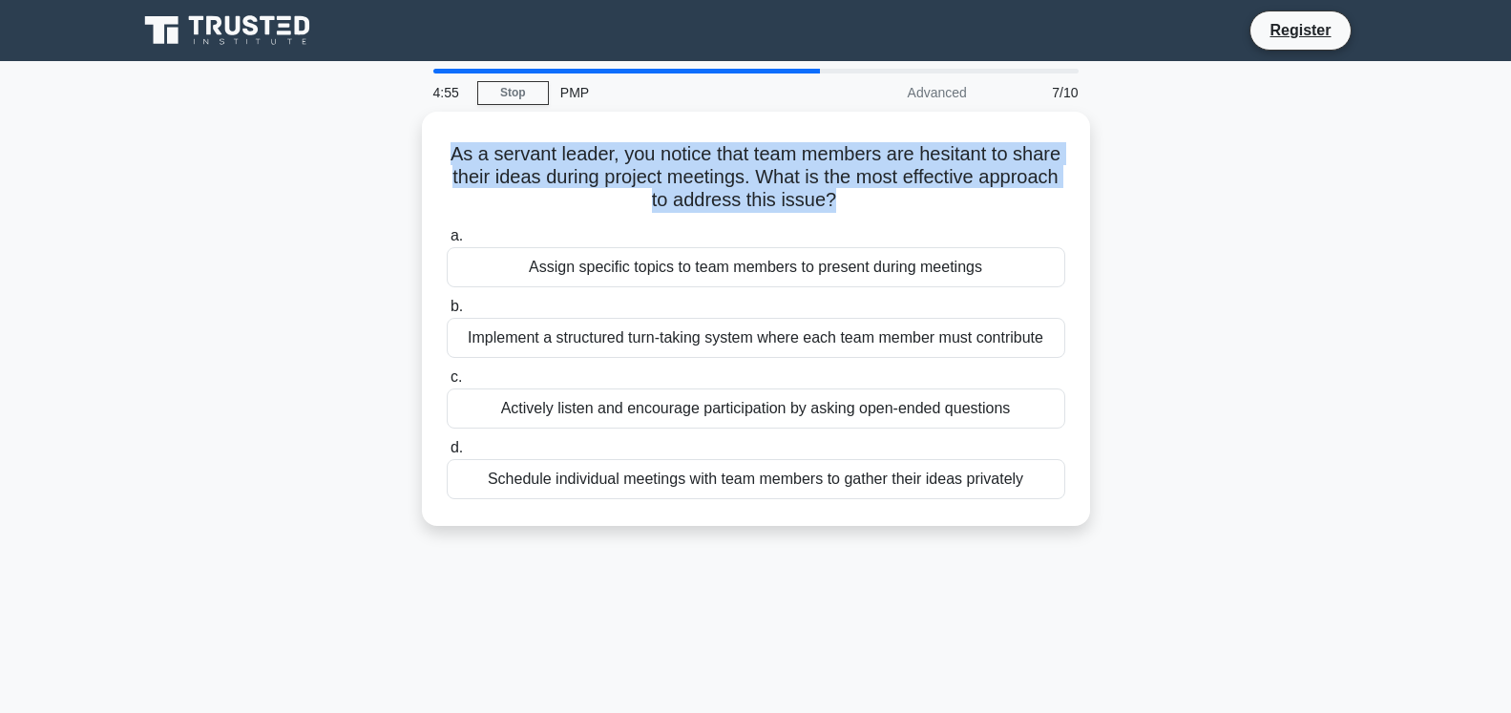
drag, startPoint x: 768, startPoint y: 203, endPoint x: 421, endPoint y: 147, distance: 352.0
click at [421, 147] on div "As a servant leader, you notice that team members are hesitant to share their i…" at bounding box center [756, 330] width 1260 height 437
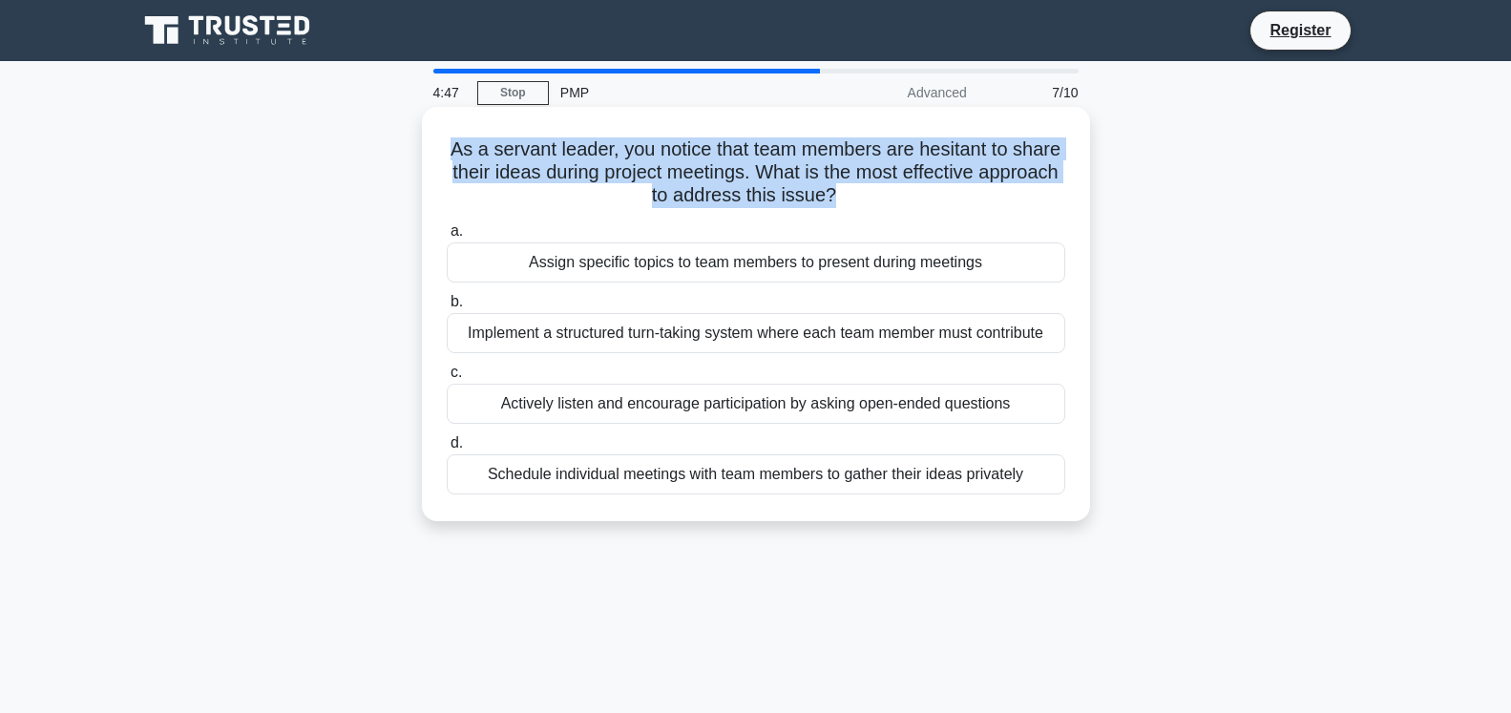
drag, startPoint x: 967, startPoint y: 269, endPoint x: 490, endPoint y: 282, distance: 477.5
click at [490, 282] on div "Assign specific topics to team members to present during meetings" at bounding box center [756, 262] width 619 height 40
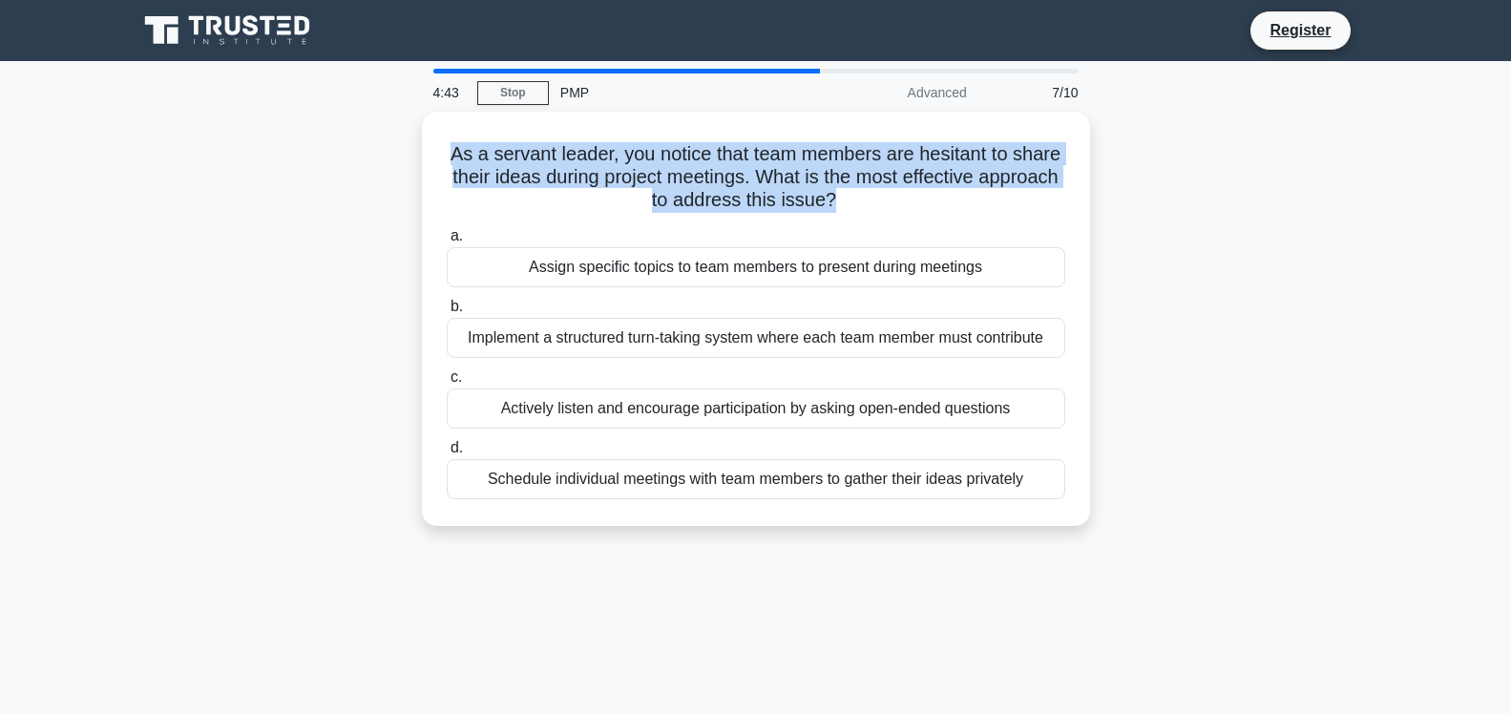
drag, startPoint x: 1051, startPoint y: 331, endPoint x: 366, endPoint y: 347, distance: 685.6
click at [366, 347] on div "As a servant leader, you notice that team members are hesitant to share their i…" at bounding box center [756, 330] width 1260 height 437
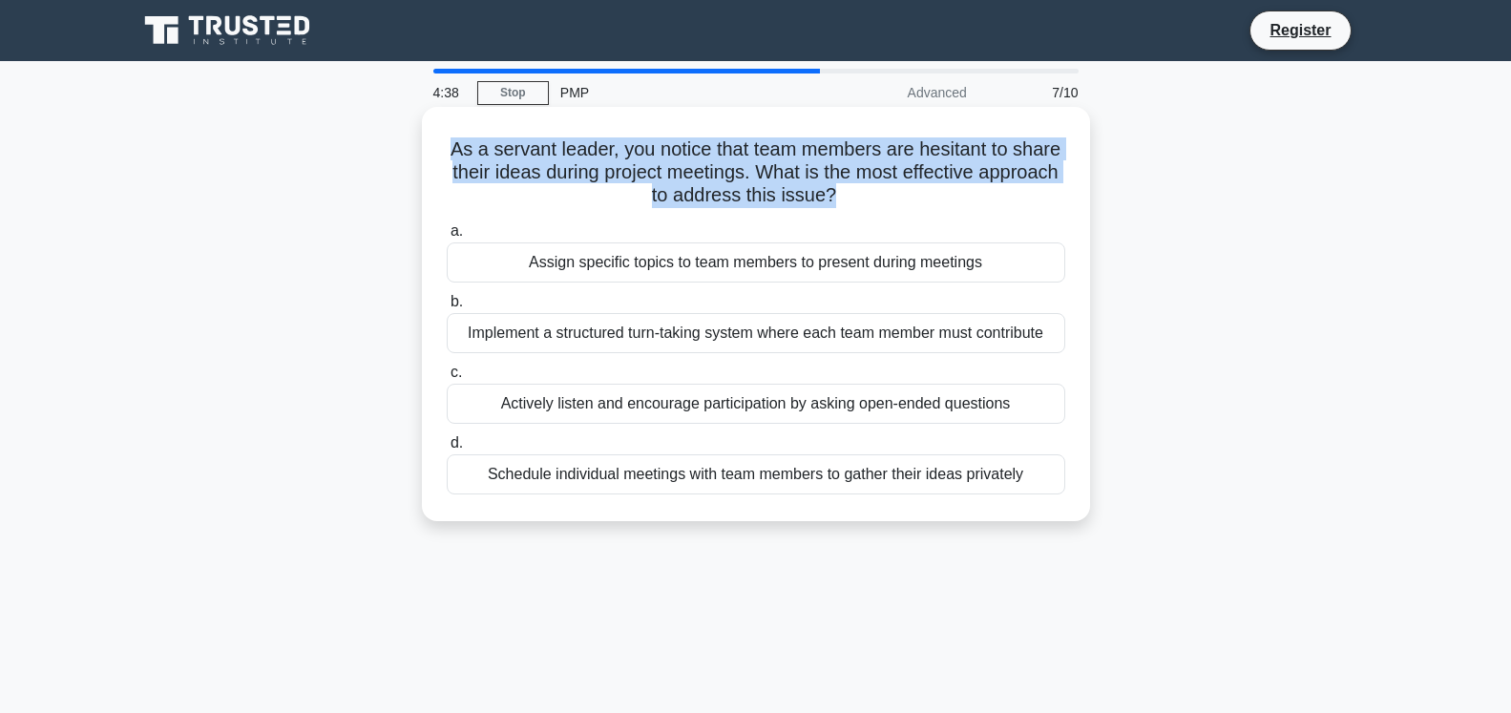
drag, startPoint x: 963, startPoint y: 412, endPoint x: 440, endPoint y: 410, distance: 523.2
click at [440, 410] on div "c. Actively listen and encourage participation by asking open-ended questions" at bounding box center [756, 392] width 642 height 63
drag, startPoint x: 683, startPoint y: 490, endPoint x: 470, endPoint y: 511, distance: 213.9
click at [470, 511] on div "As a servant leader, you notice that team members are hesitant to share their i…" at bounding box center [756, 314] width 653 height 399
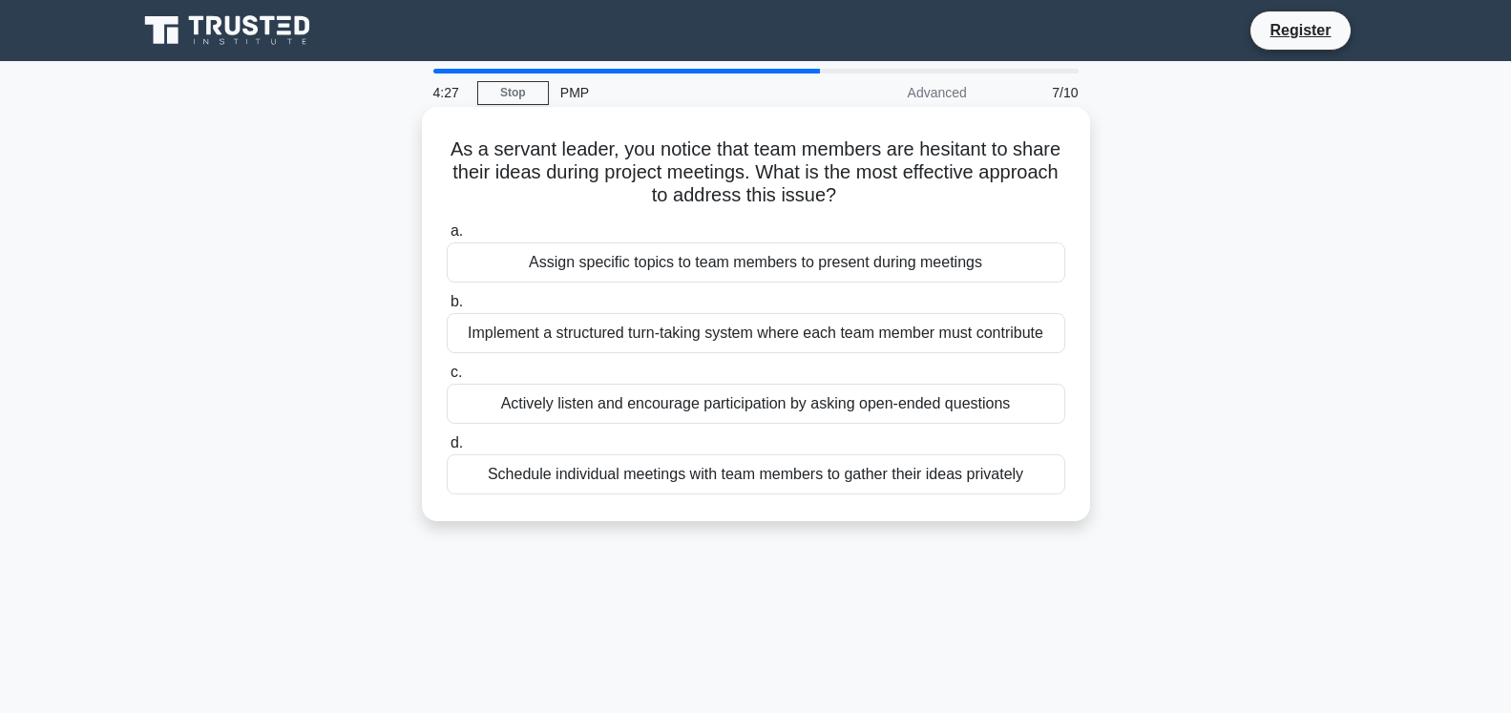
click at [861, 413] on div "Actively listen and encourage participation by asking open-ended questions" at bounding box center [756, 404] width 619 height 40
click at [447, 379] on input "c. Actively listen and encourage participation by asking open-ended questions" at bounding box center [447, 373] width 0 height 12
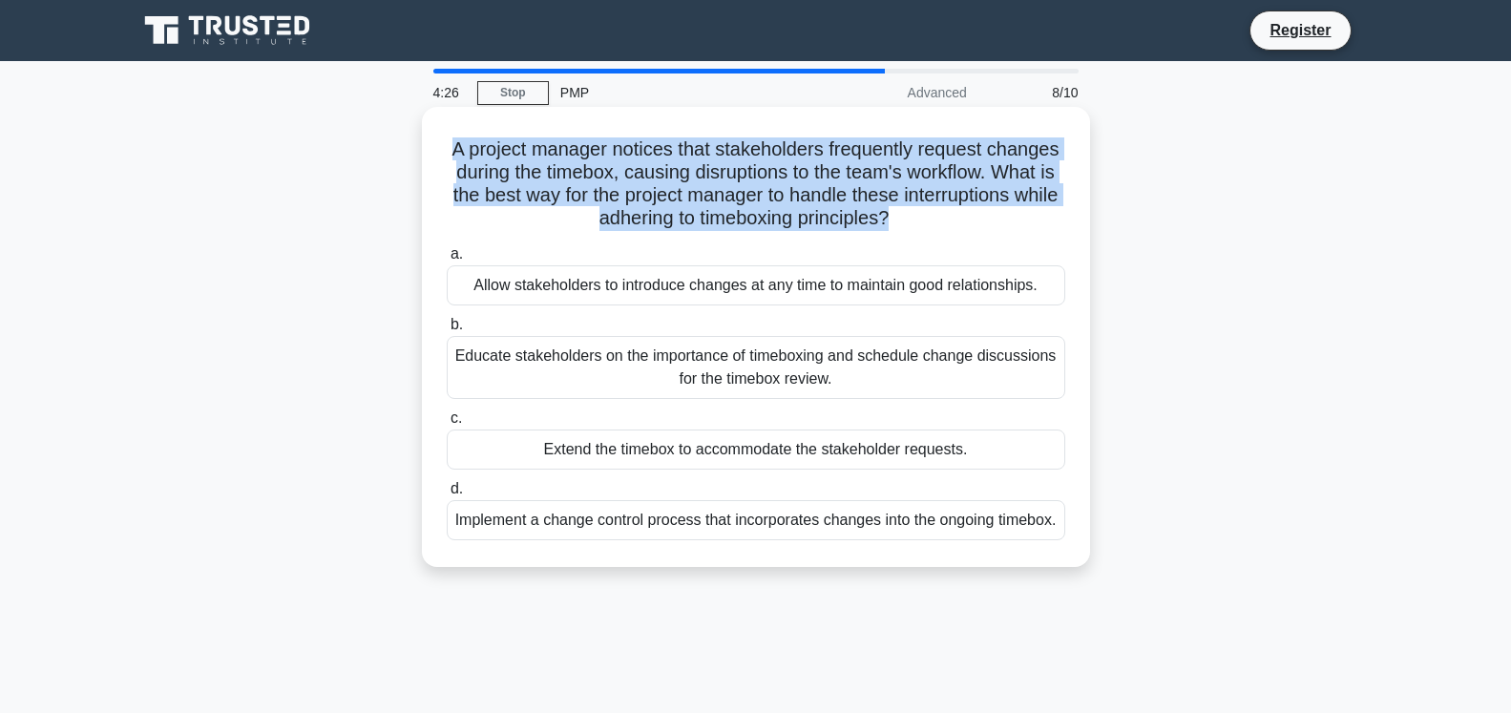
drag, startPoint x: 896, startPoint y: 225, endPoint x: 431, endPoint y: 160, distance: 469.4
click at [431, 160] on div "A project manager notices that stakeholders frequently request changes during t…" at bounding box center [756, 337] width 653 height 445
drag, startPoint x: 1042, startPoint y: 292, endPoint x: 467, endPoint y: 309, distance: 575.9
click at [467, 309] on div "a. Allow stakeholders to introduce changes at any time to maintain good relatio…" at bounding box center [756, 391] width 642 height 305
drag, startPoint x: 831, startPoint y: 378, endPoint x: 444, endPoint y: 355, distance: 388.3
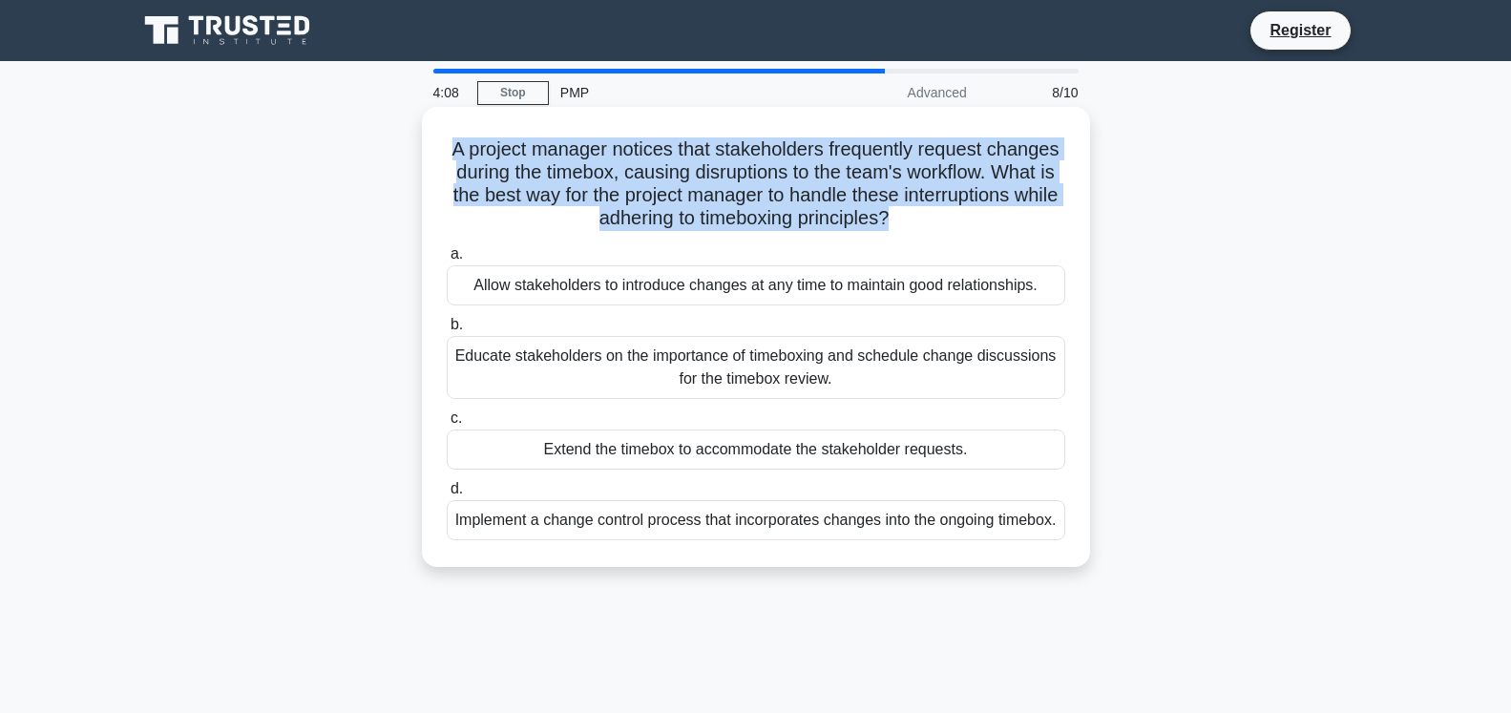
click at [444, 355] on div "b. Educate stakeholders on the importance of timeboxing and schedule change dis…" at bounding box center [756, 356] width 642 height 86
drag, startPoint x: 946, startPoint y: 458, endPoint x: 503, endPoint y: 474, distance: 443.3
click at [503, 474] on div "a. Allow stakeholders to introduce changes at any time to maintain good relatio…" at bounding box center [756, 391] width 642 height 305
drag, startPoint x: 683, startPoint y: 537, endPoint x: 462, endPoint y: 514, distance: 221.8
click at [462, 514] on div "Implement a change control process that incorporates changes into the ongoing t…" at bounding box center [756, 520] width 619 height 40
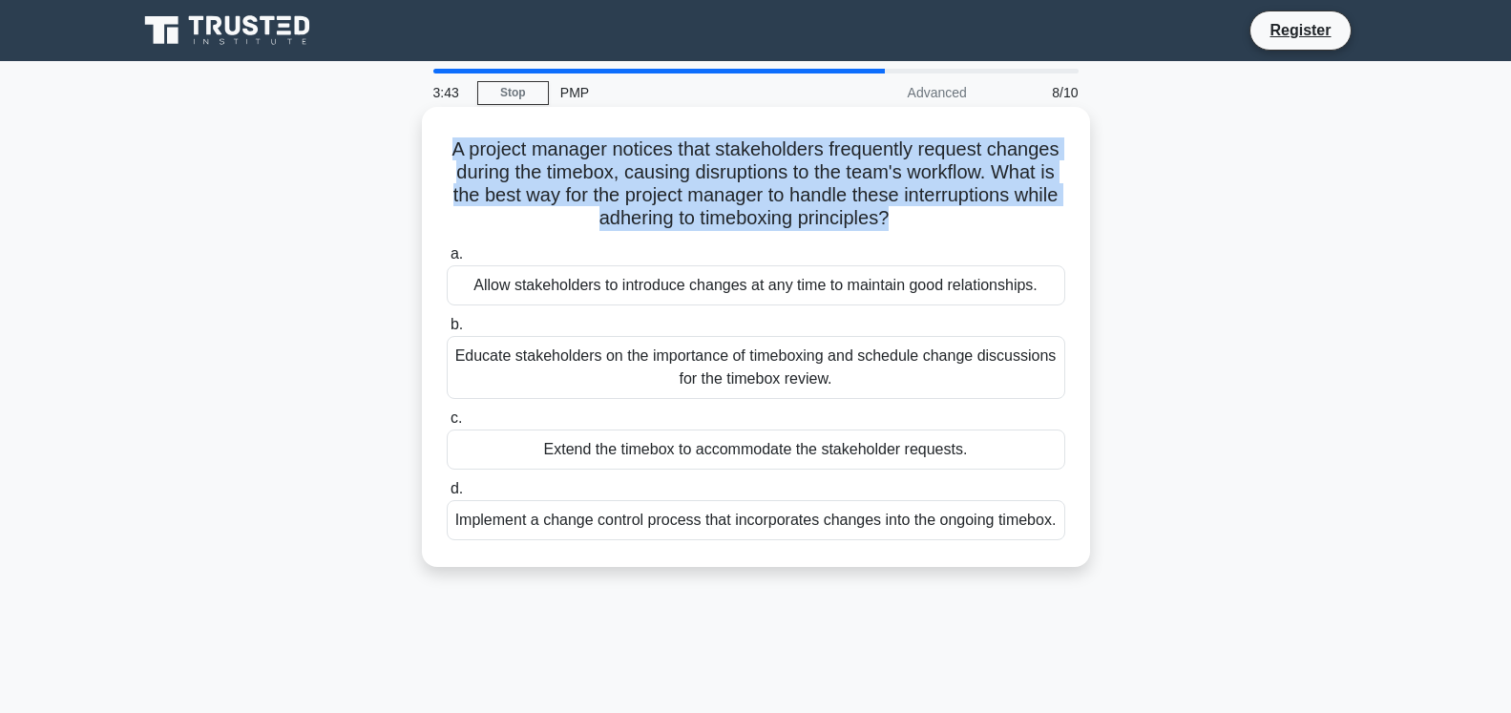
drag, startPoint x: 996, startPoint y: 297, endPoint x: 457, endPoint y: 285, distance: 538.5
click at [457, 285] on div "Allow stakeholders to introduce changes at any time to maintain good relationsh…" at bounding box center [756, 285] width 619 height 40
drag, startPoint x: 851, startPoint y: 387, endPoint x: 452, endPoint y: 361, distance: 399.9
click at [452, 361] on div "Educate stakeholders on the importance of timeboxing and schedule change discus…" at bounding box center [756, 367] width 619 height 63
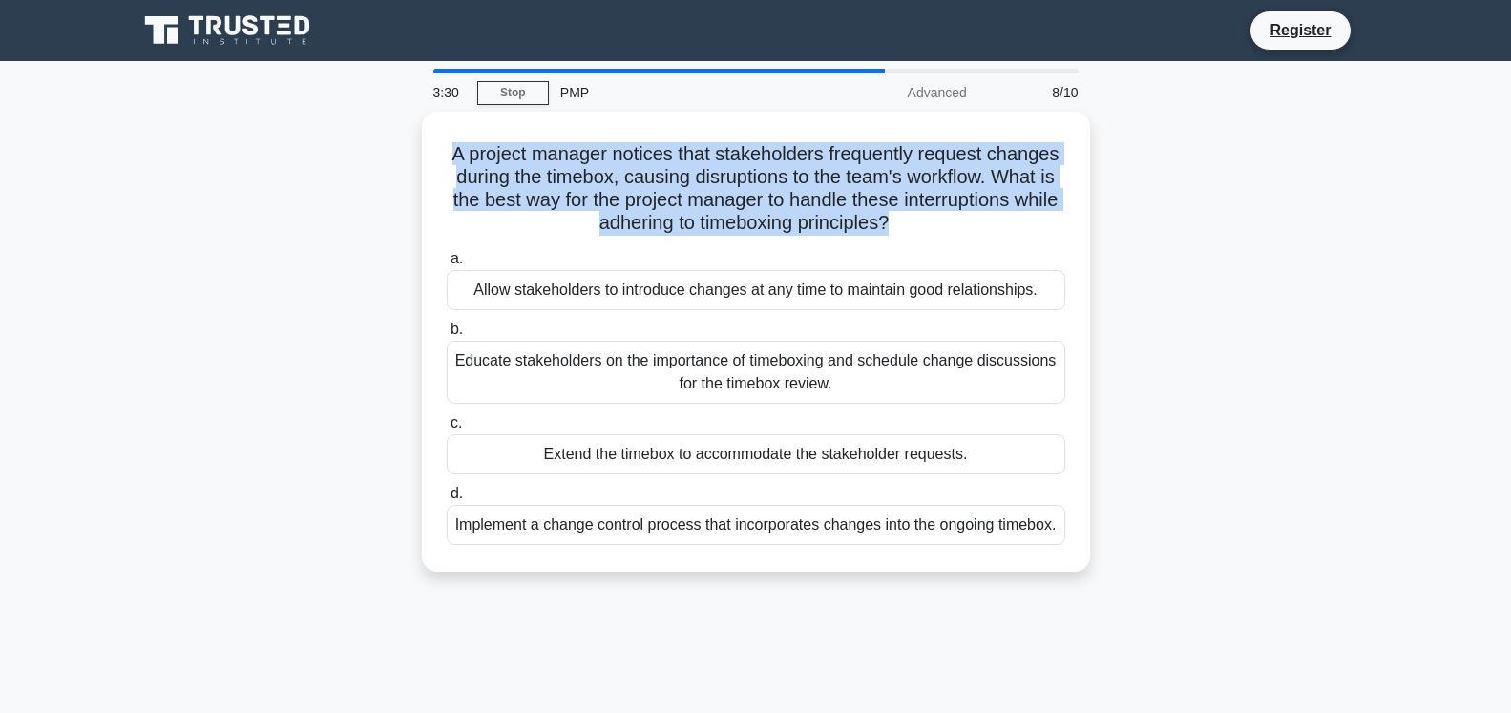
drag, startPoint x: 410, startPoint y: 174, endPoint x: 332, endPoint y: 146, distance: 83.0
click at [332, 146] on div "A project manager notices that stakeholders frequently request changes during t…" at bounding box center [756, 353] width 1260 height 483
drag, startPoint x: 789, startPoint y: 382, endPoint x: 383, endPoint y: 359, distance: 406.4
click at [383, 359] on div "A project manager notices that stakeholders frequently request changes during t…" at bounding box center [756, 353] width 1260 height 483
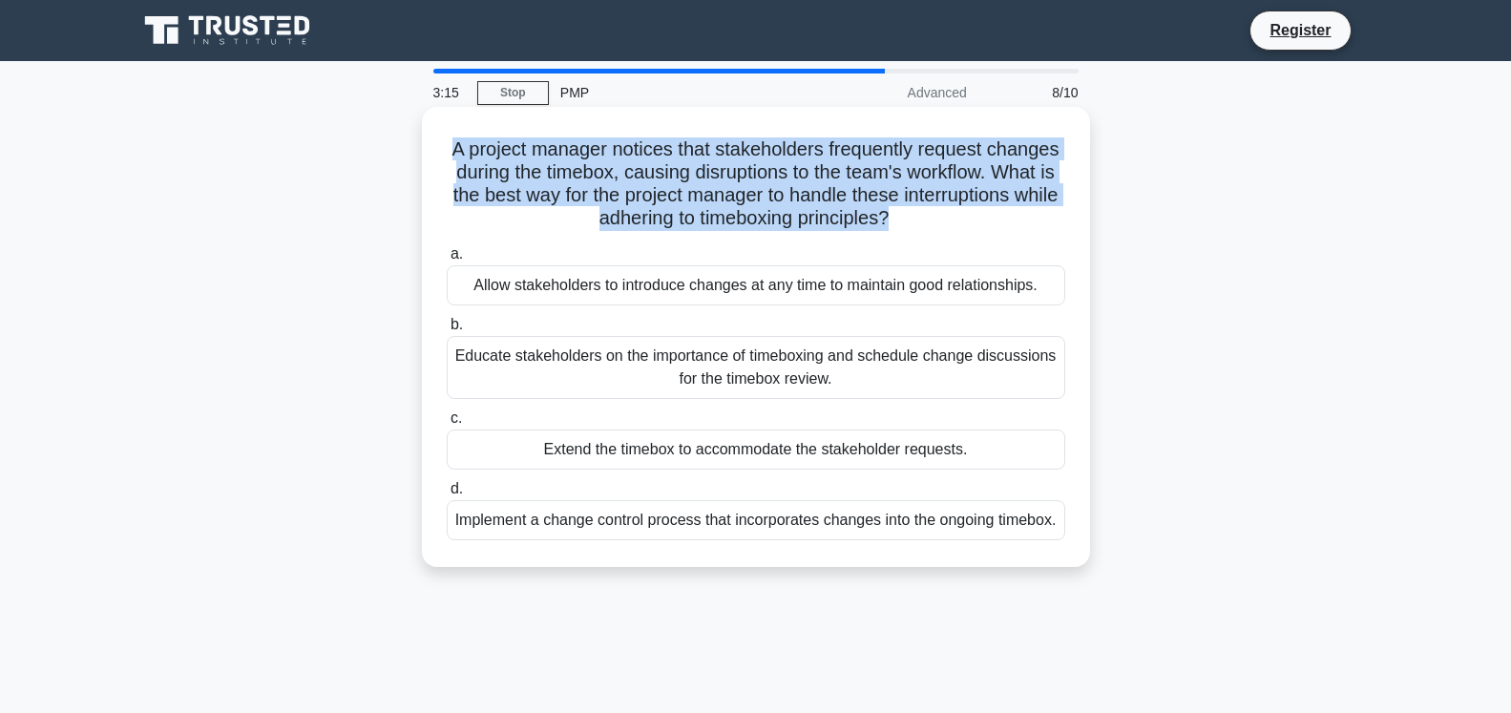
click at [711, 371] on div "Educate stakeholders on the importance of timeboxing and schedule change discus…" at bounding box center [756, 367] width 619 height 63
click at [447, 331] on input "b. Educate stakeholders on the importance of timeboxing and schedule change dis…" at bounding box center [447, 325] width 0 height 12
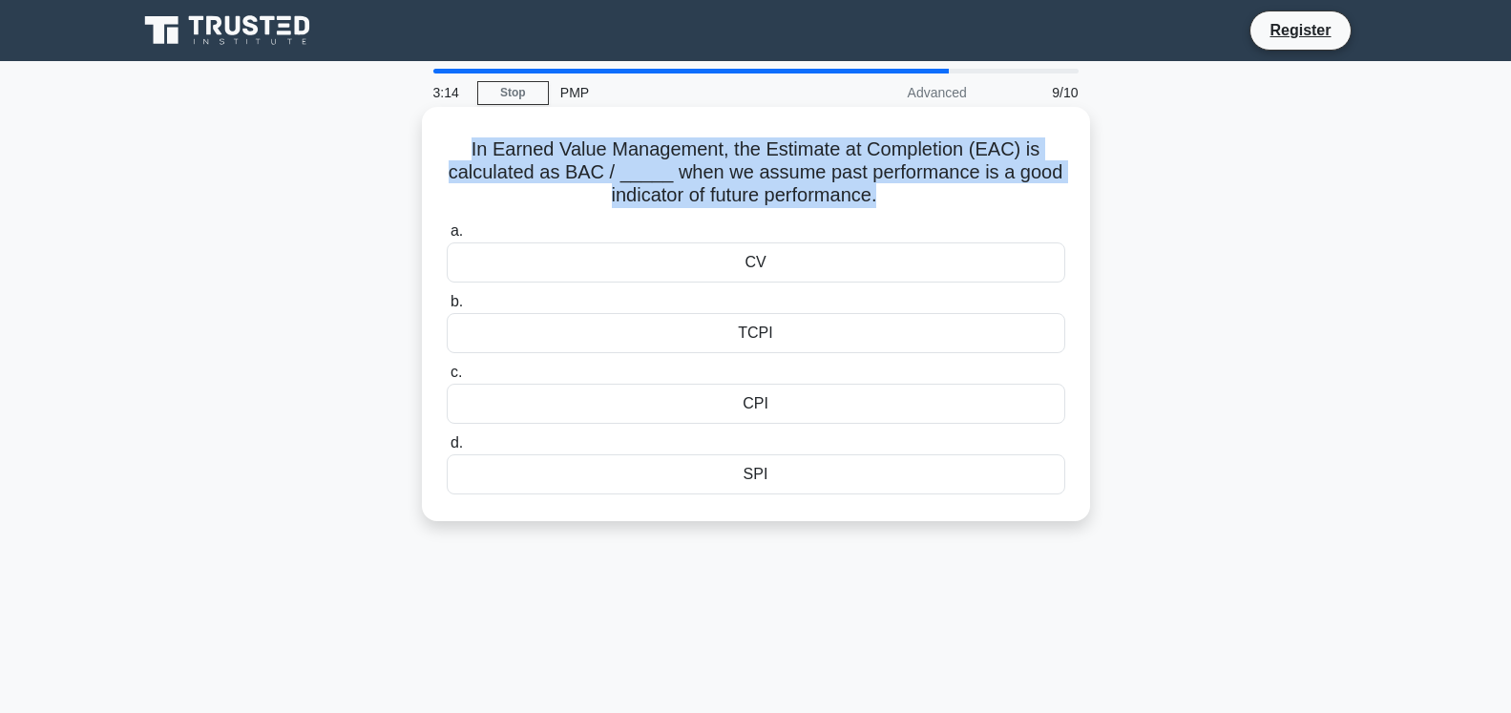
drag, startPoint x: 852, startPoint y: 203, endPoint x: 460, endPoint y: 150, distance: 395.0
click at [460, 150] on h5 "In Earned Value Management, the Estimate at Completion (EAC) is calculated as B…" at bounding box center [756, 172] width 622 height 71
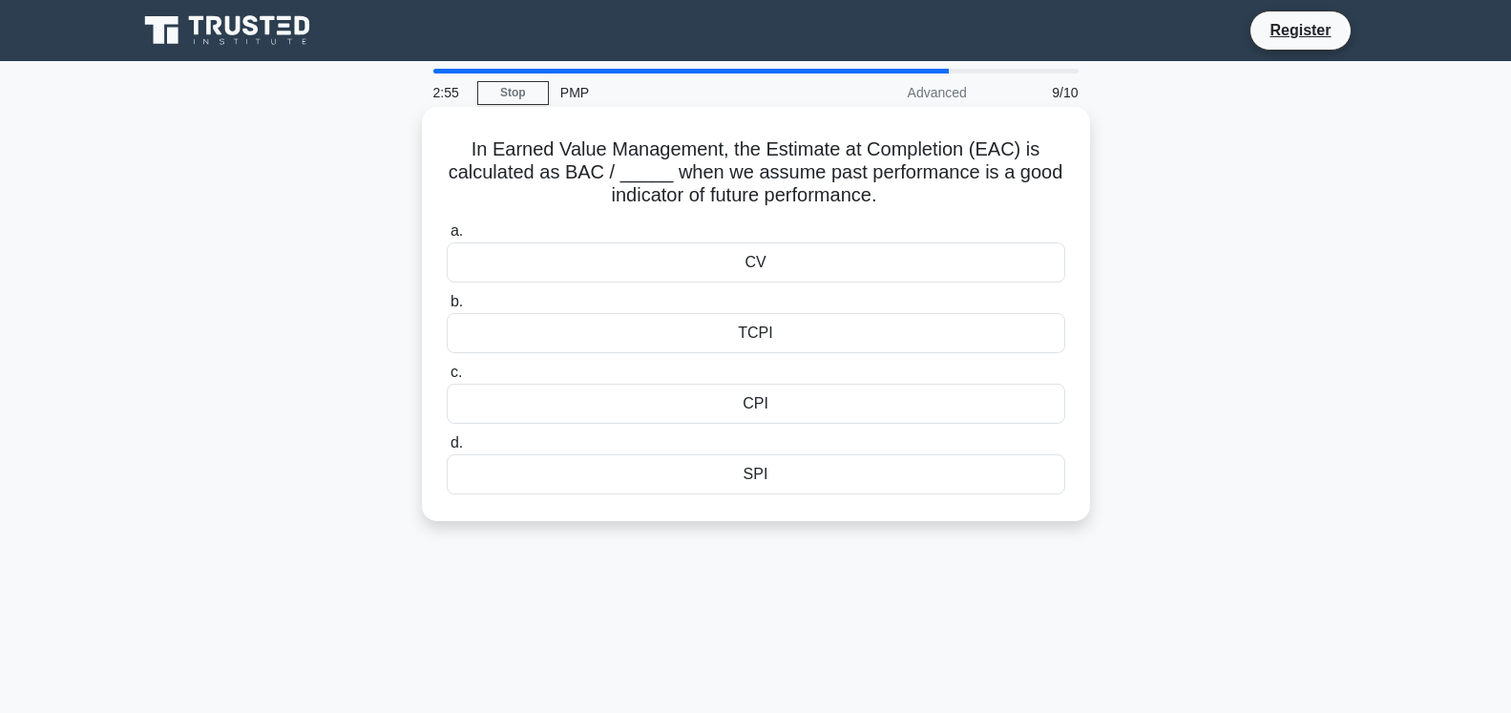
click at [808, 402] on div "CPI" at bounding box center [756, 404] width 619 height 40
click at [447, 379] on input "c. CPI" at bounding box center [447, 373] width 0 height 12
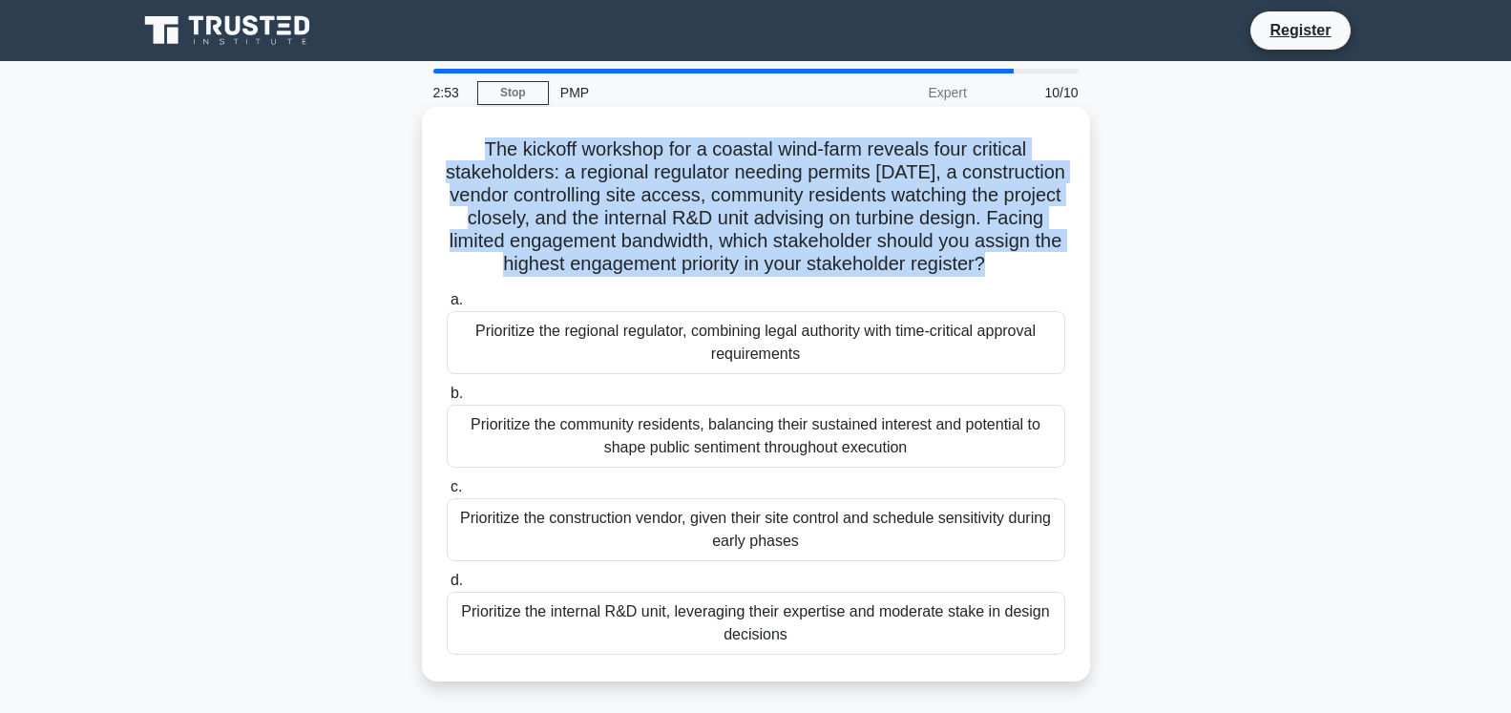
drag, startPoint x: 701, startPoint y: 277, endPoint x: 431, endPoint y: 152, distance: 296.8
click at [431, 152] on div "The kickoff workshop for a coastal wind-farm reveals four critical stakeholders…" at bounding box center [756, 394] width 653 height 559
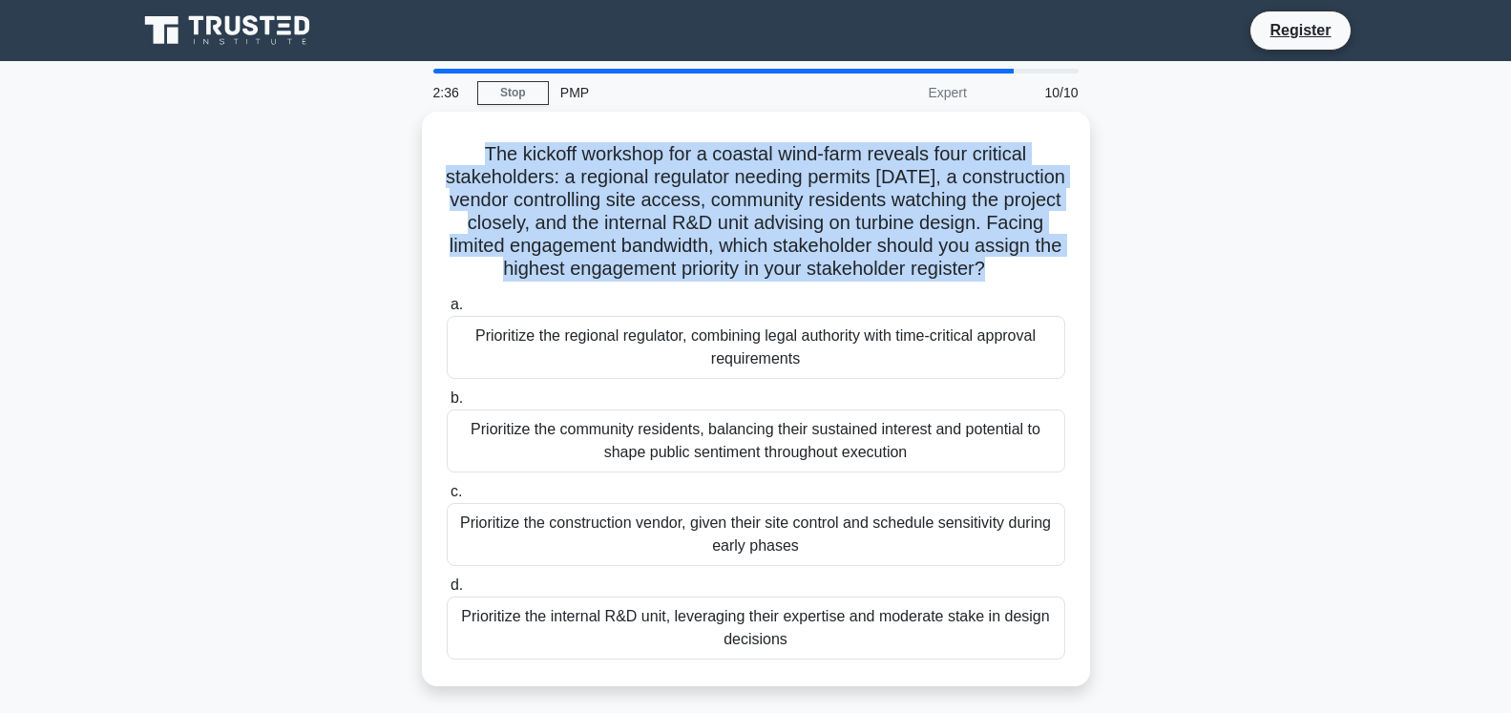
drag, startPoint x: 819, startPoint y: 382, endPoint x: 414, endPoint y: 366, distance: 405.1
click at [414, 366] on div "The kickoff workshop for a coastal wind-farm reveals four critical stakeholders…" at bounding box center [756, 411] width 1260 height 598
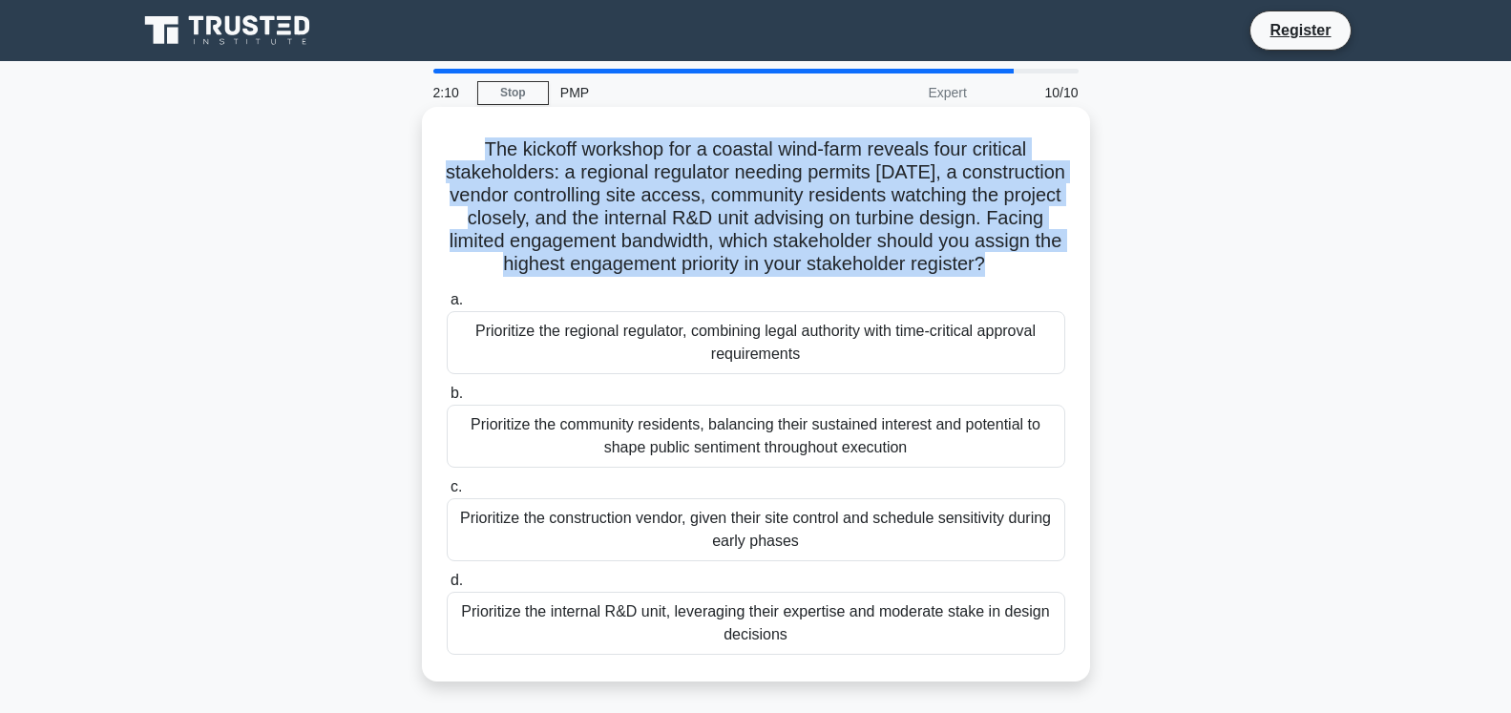
drag, startPoint x: 920, startPoint y: 471, endPoint x: 447, endPoint y: 452, distance: 473.9
click at [447, 452] on div "Prioritize the community residents, balancing their sustained interest and pote…" at bounding box center [756, 436] width 619 height 63
drag, startPoint x: 798, startPoint y: 568, endPoint x: 458, endPoint y: 544, distance: 340.7
click at [458, 544] on div "Prioritize the construction vendor, given their site control and schedule sensi…" at bounding box center [756, 529] width 619 height 63
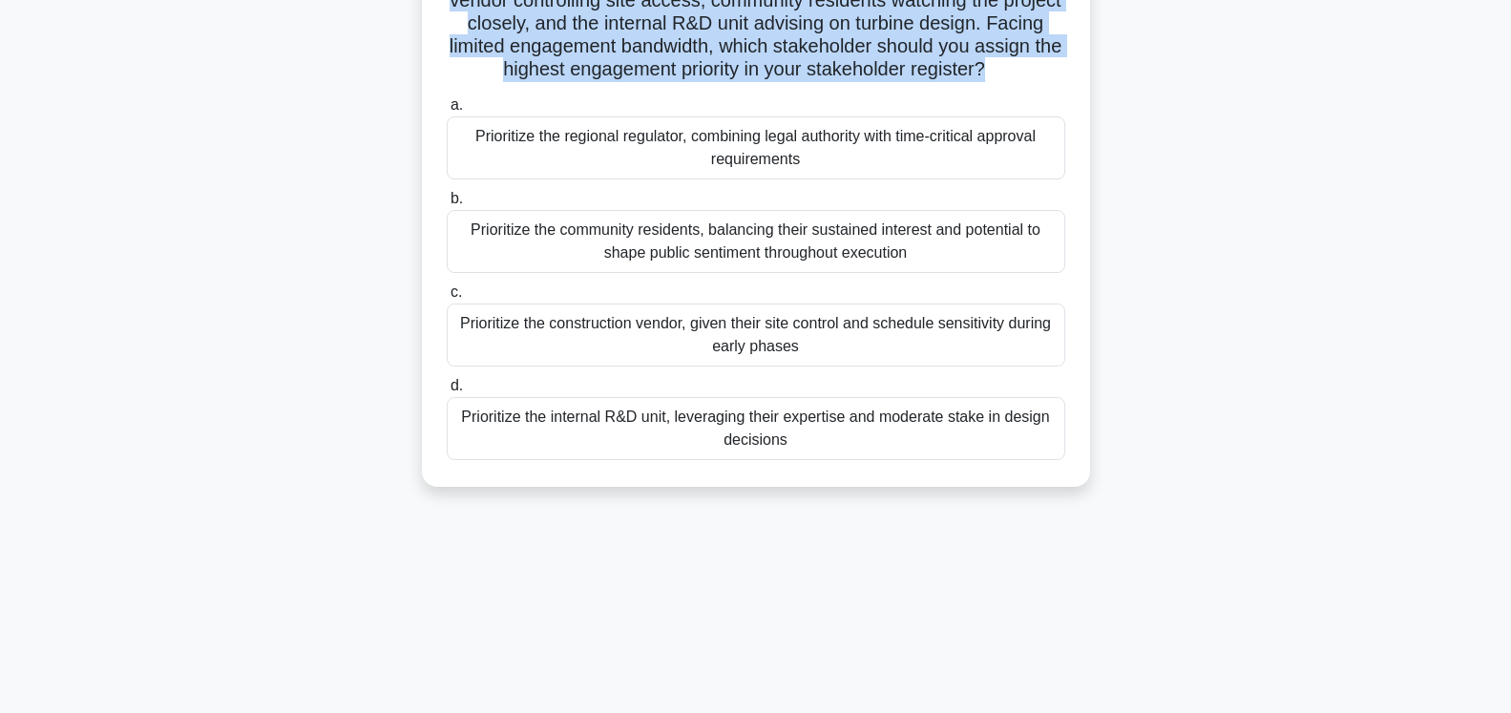
drag, startPoint x: 613, startPoint y: 467, endPoint x: 455, endPoint y: 437, distance: 160.3
click at [455, 437] on div "Prioritize the internal R&D unit, leveraging their expertise and moderate stake…" at bounding box center [756, 428] width 619 height 63
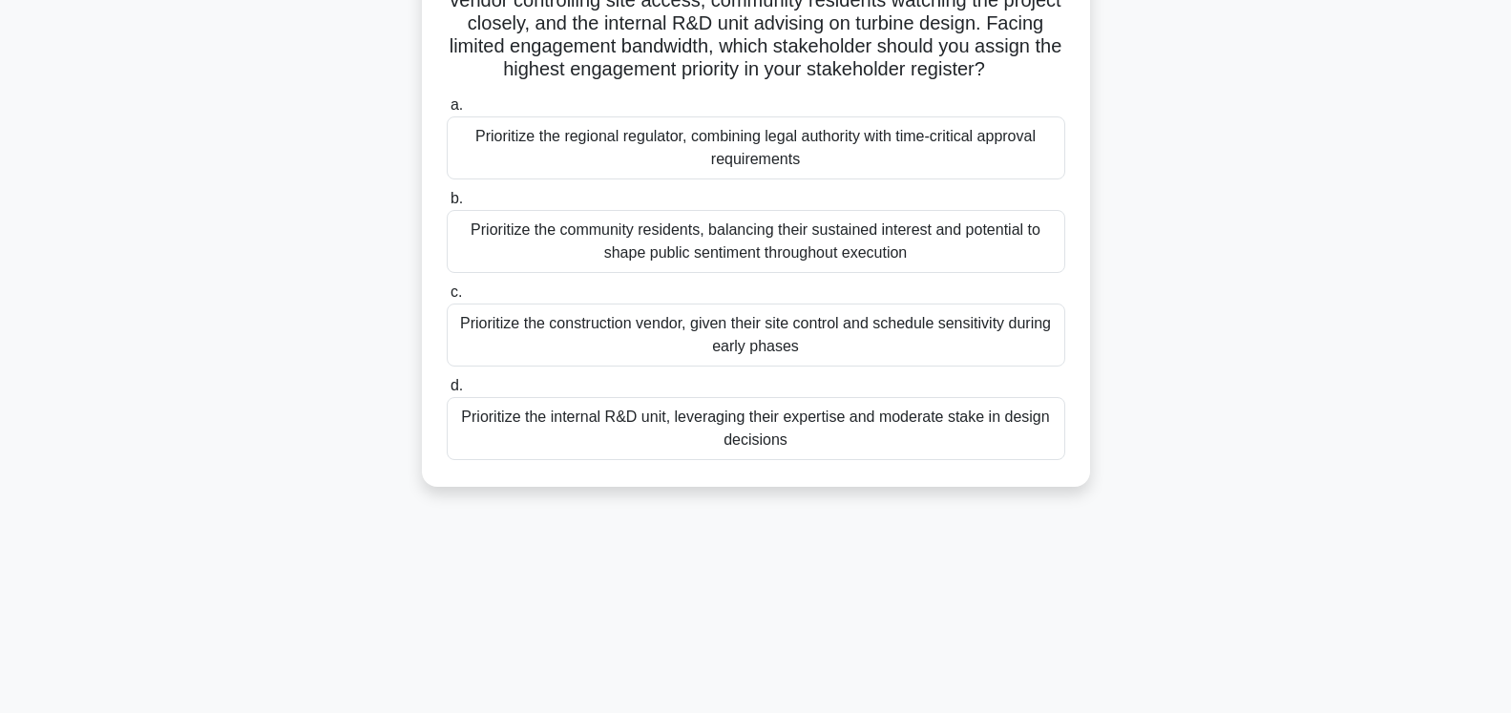
click at [780, 158] on div "Prioritize the regional regulator, combining legal authority with time-critical…" at bounding box center [756, 147] width 619 height 63
click at [447, 112] on input "a. Prioritize the regional regulator, combining legal authority with time-criti…" at bounding box center [447, 105] width 0 height 12
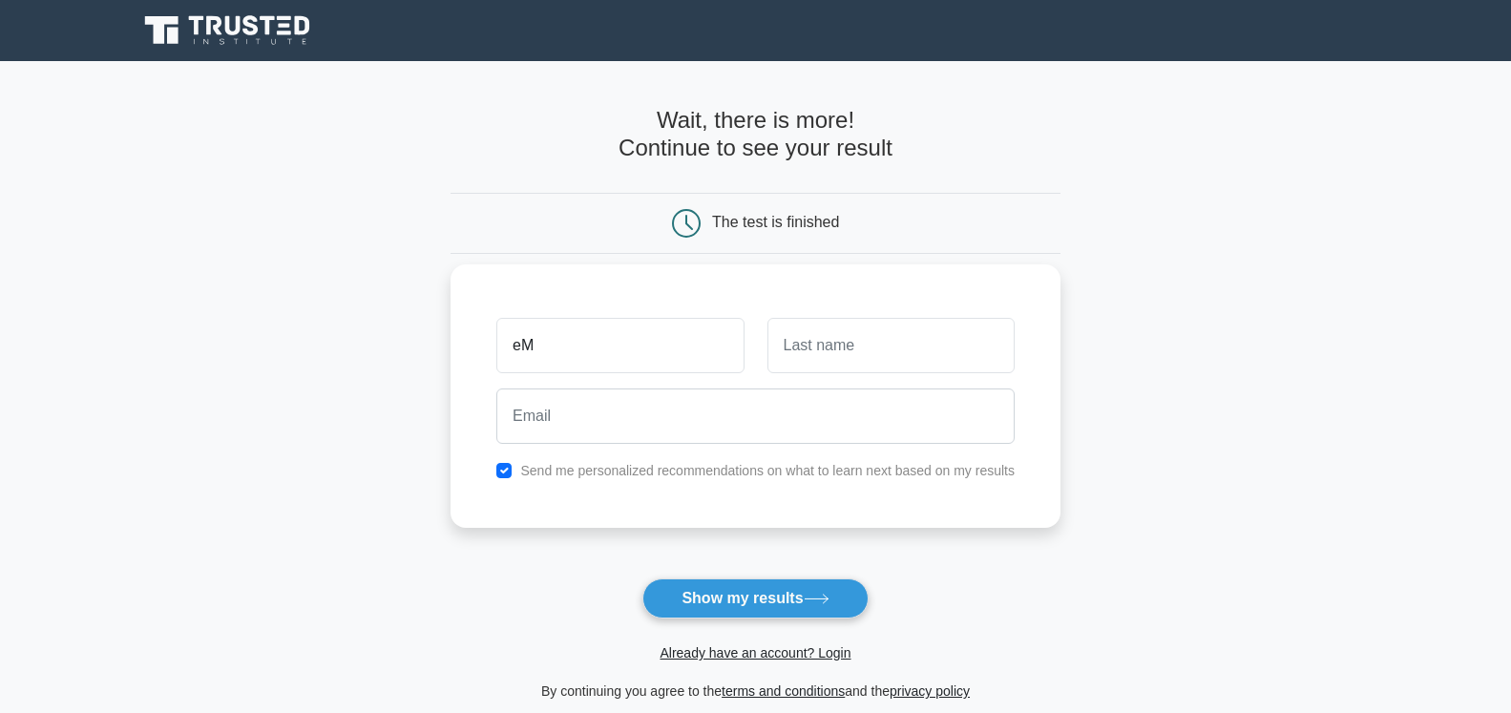
type input "e"
click at [784, 618] on button "Show my results" at bounding box center [754, 599] width 225 height 40
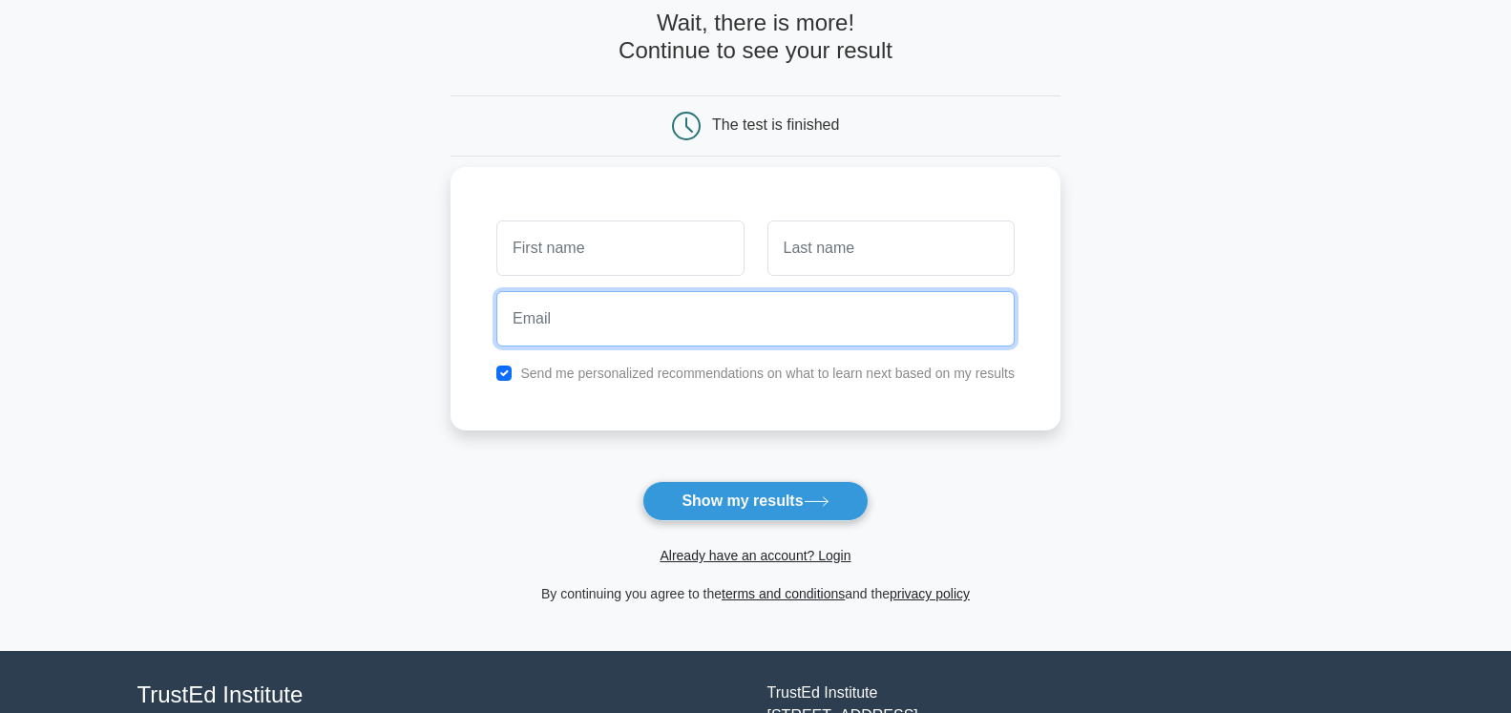
click at [644, 318] on input "email" at bounding box center [755, 318] width 518 height 55
type input "u"
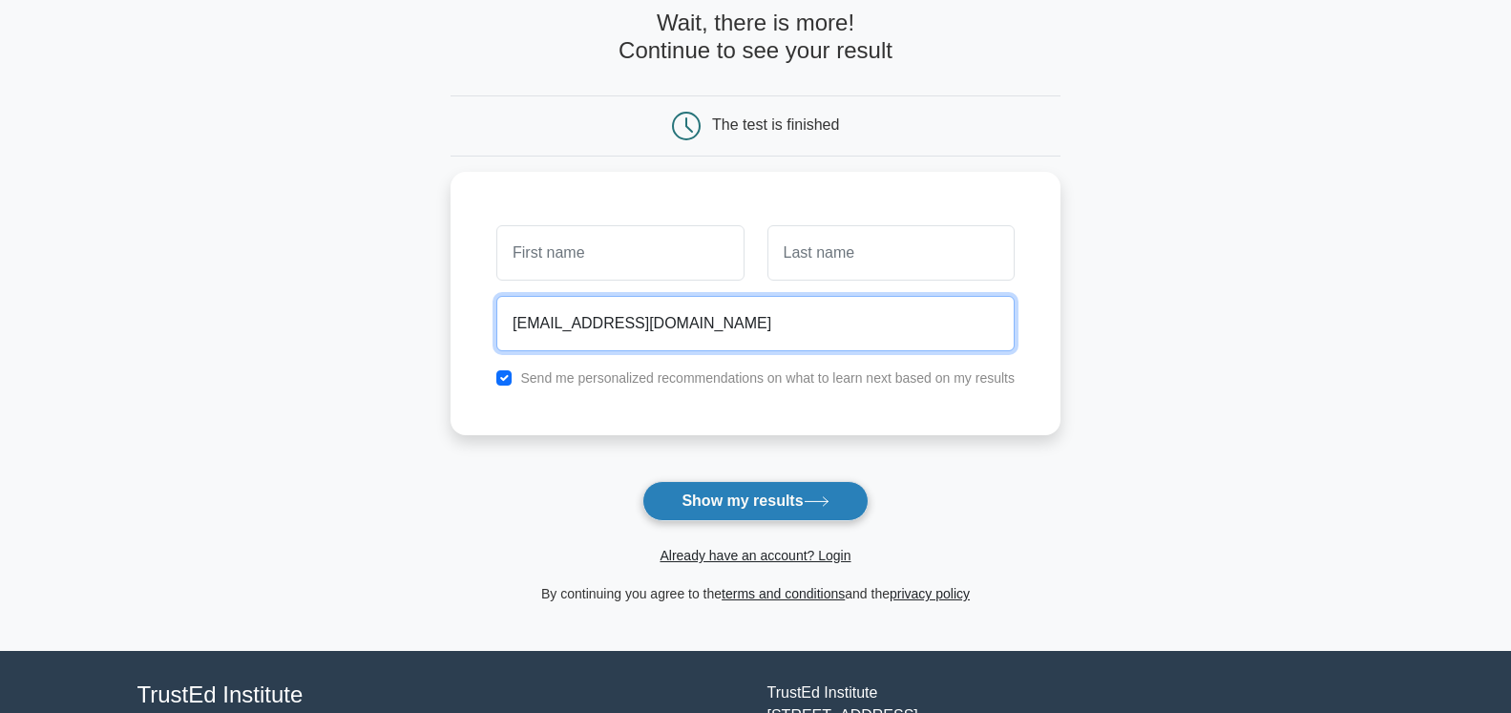
type input "butteriemanuele@gmail.com"
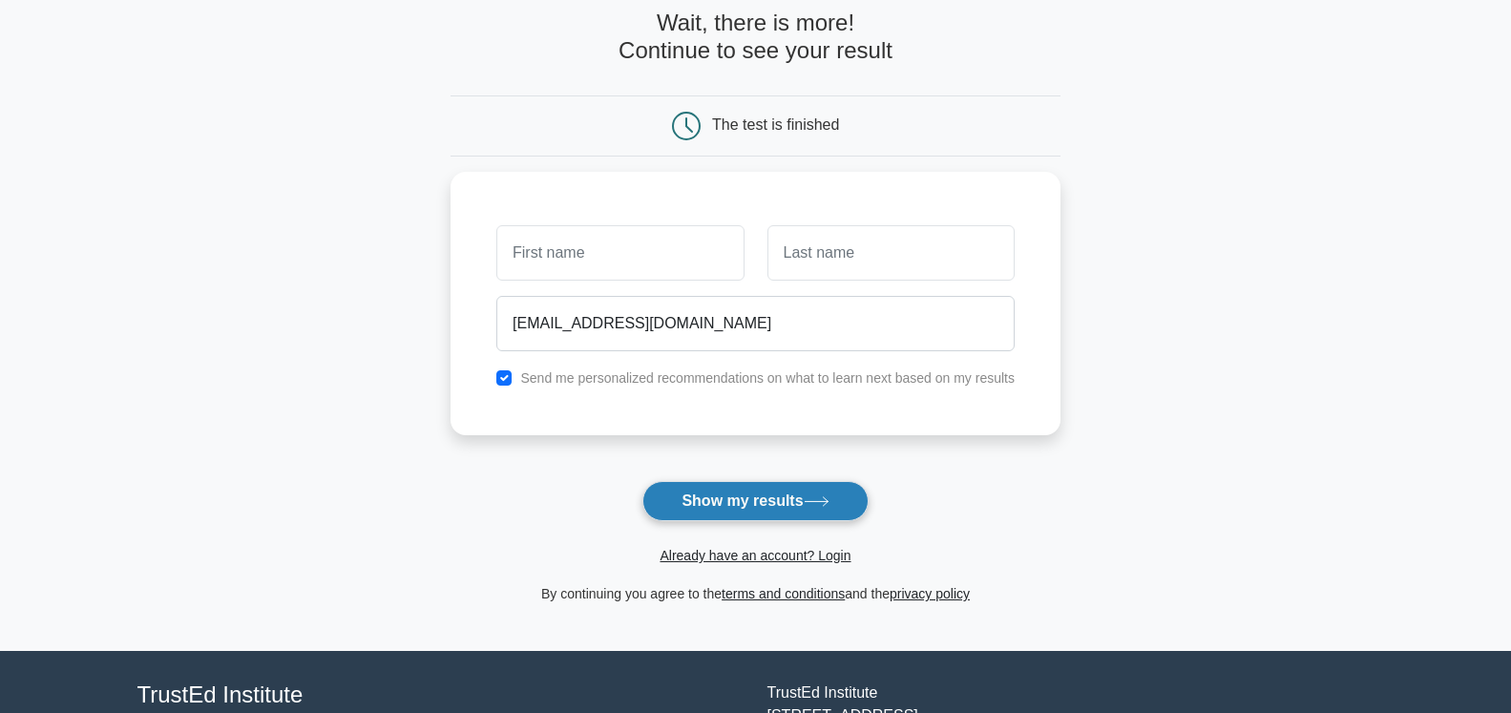
click at [739, 490] on button "Show my results" at bounding box center [754, 501] width 225 height 40
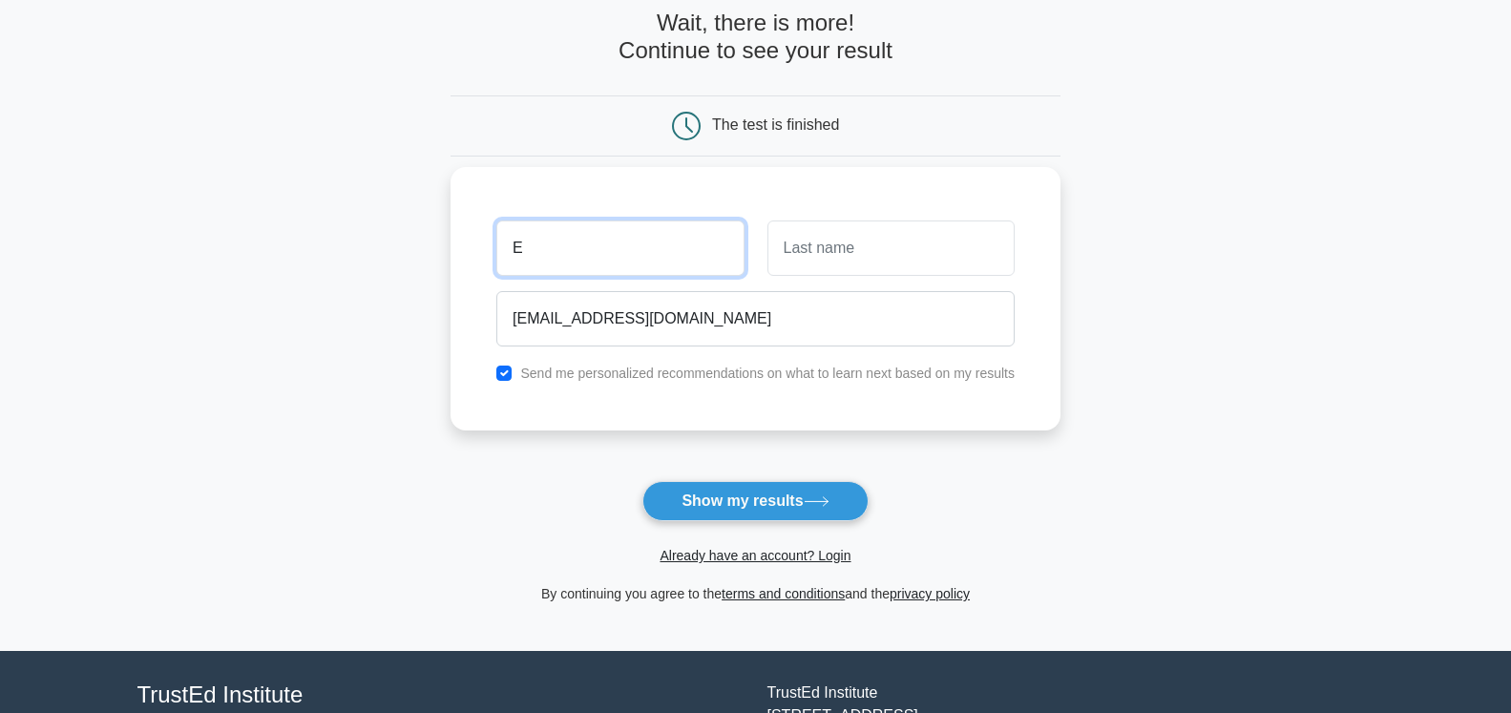
type input "E"
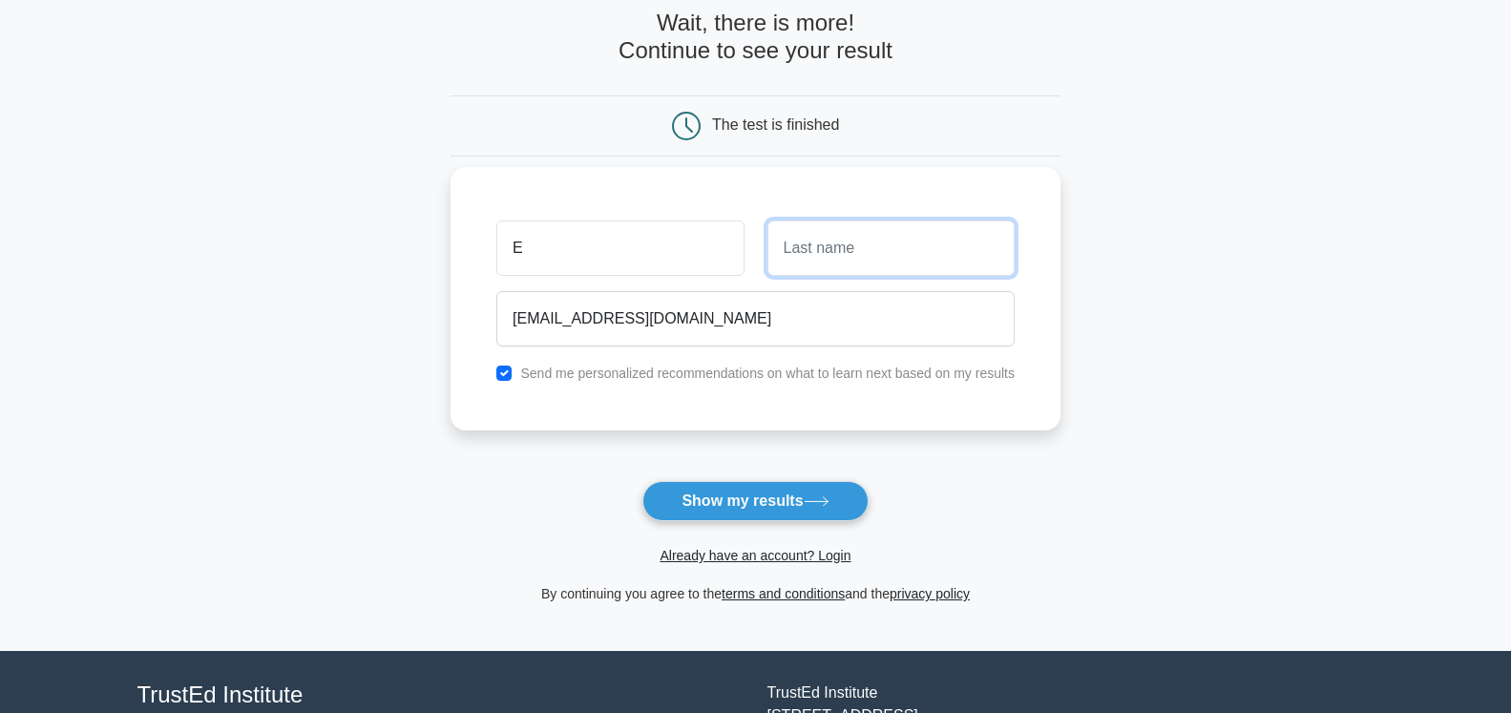
click at [875, 242] on input "text" at bounding box center [891, 248] width 247 height 55
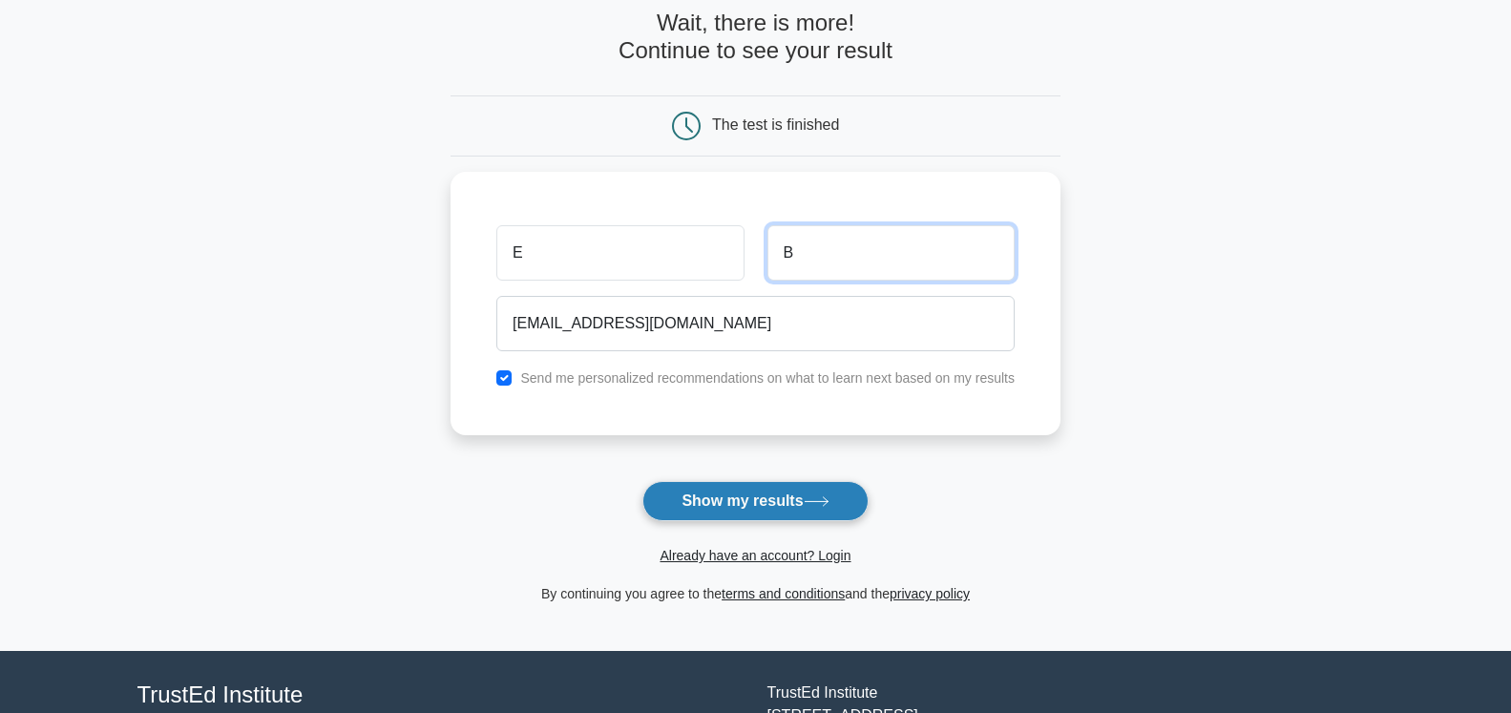
type input "B"
click at [786, 504] on button "Show my results" at bounding box center [754, 501] width 225 height 40
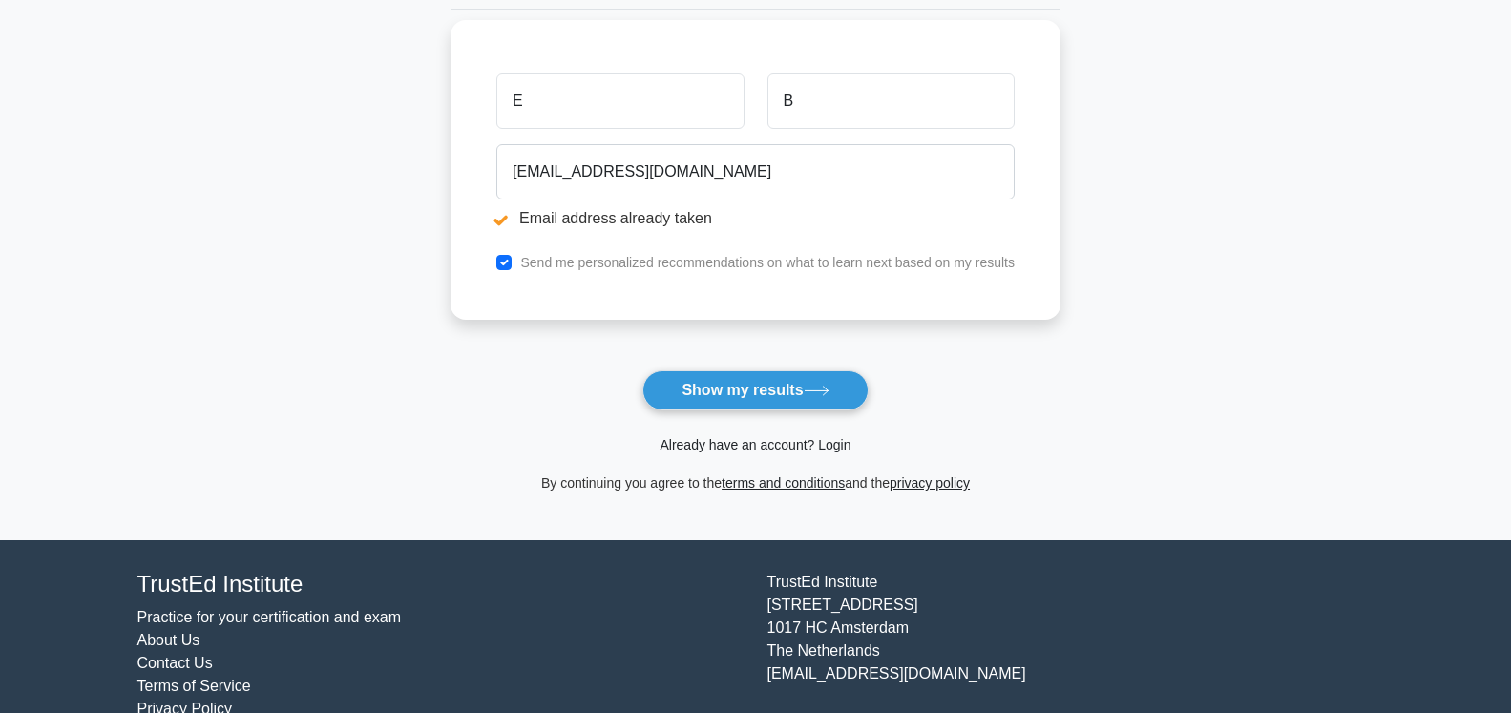
scroll to position [354, 0]
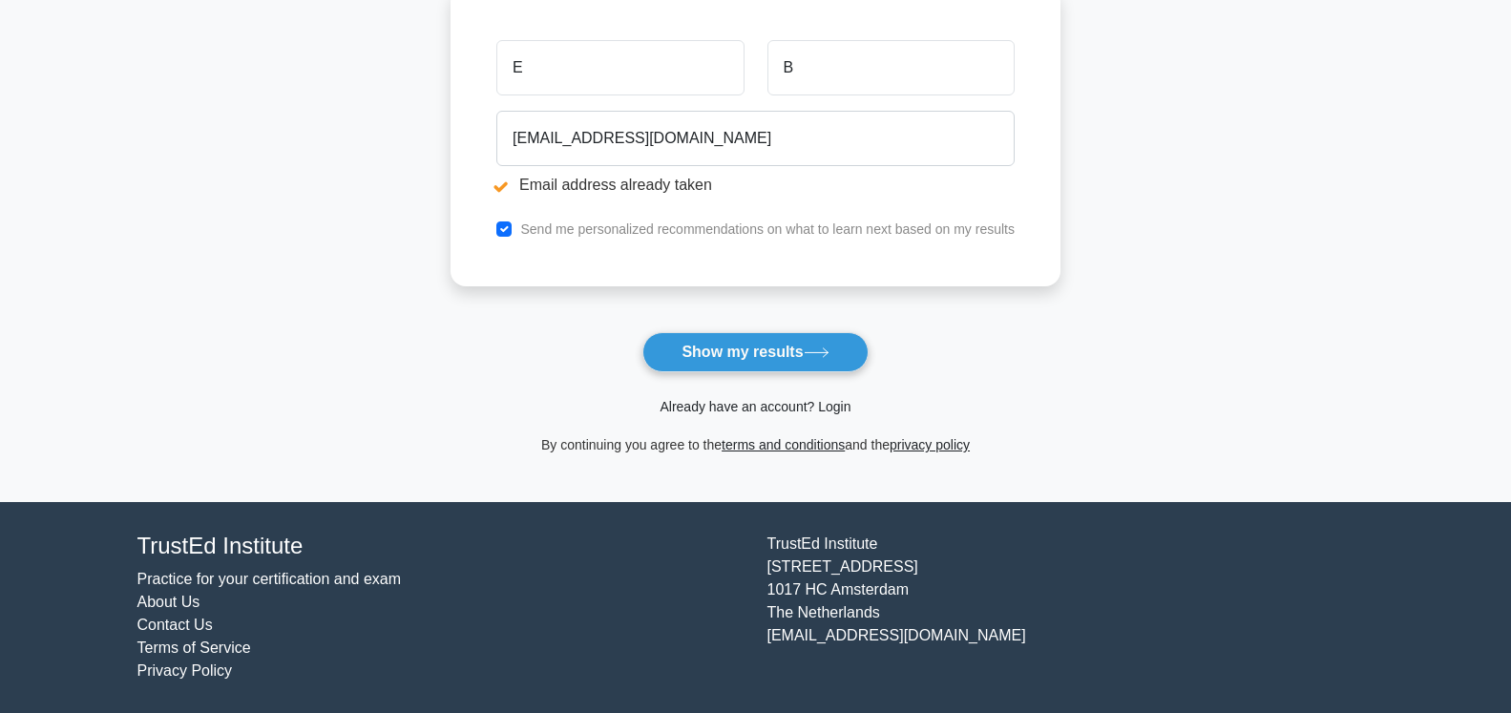
click at [779, 413] on link "Already have an account? Login" at bounding box center [755, 406] width 191 height 15
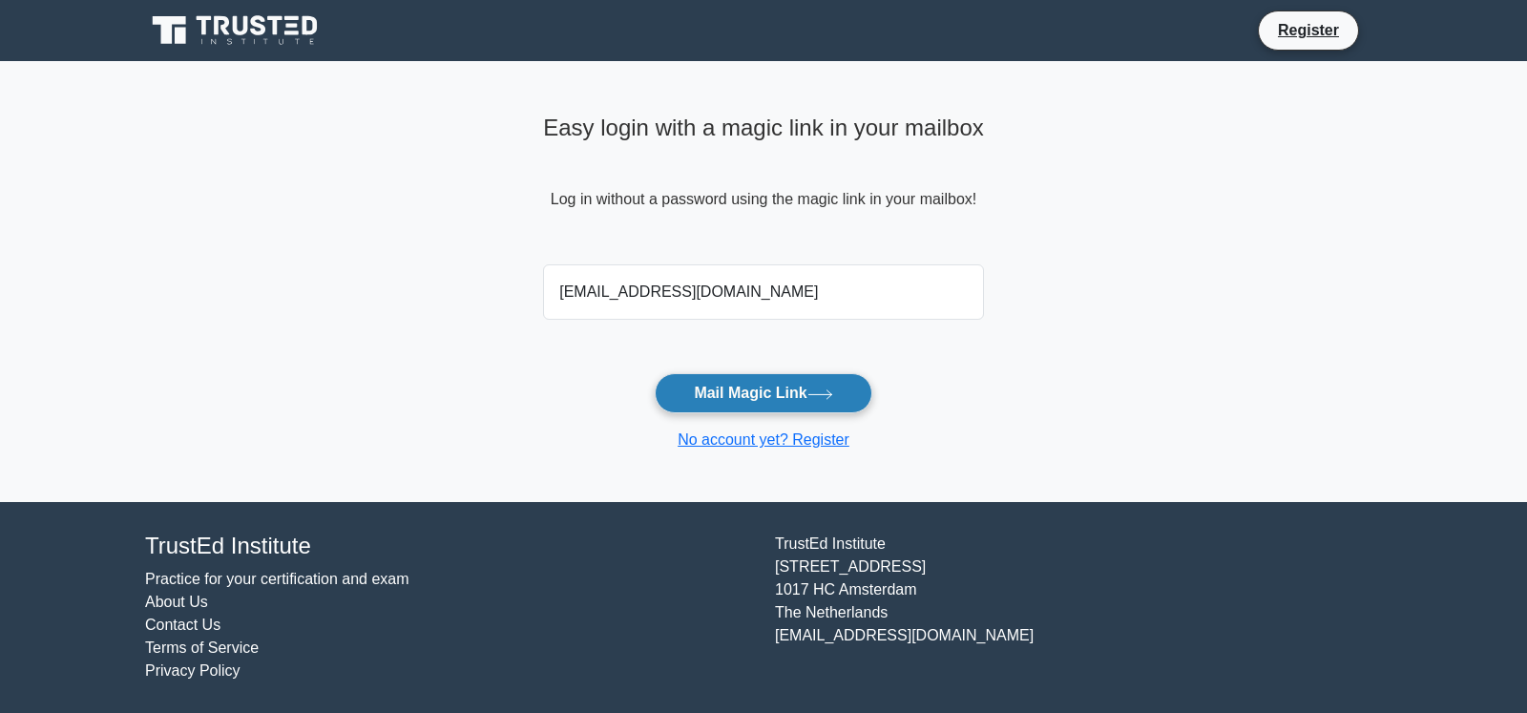
type input "butteriemanuele@gmail.com"
click at [745, 407] on button "Mail Magic Link" at bounding box center [763, 393] width 217 height 40
